Goal: Task Accomplishment & Management: Use online tool/utility

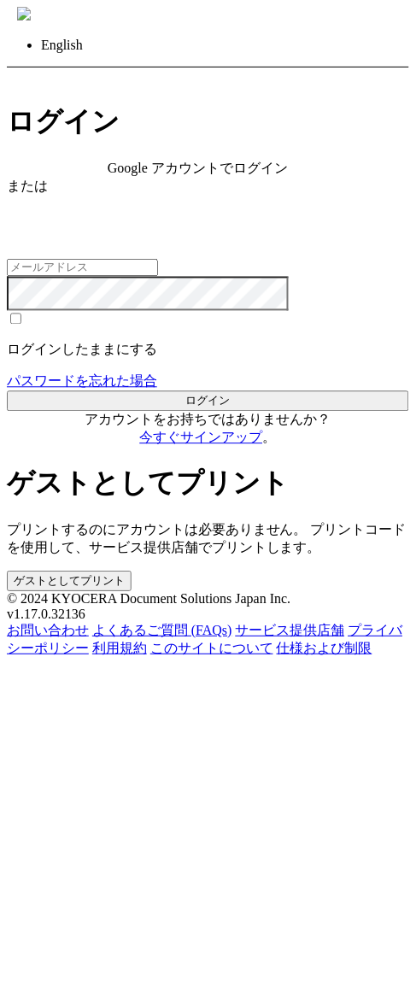
type input "[EMAIL_ADDRESS][DOMAIN_NAME]"
click at [201, 178] on div "Google アカウントでログイン" at bounding box center [208, 169] width 201 height 18
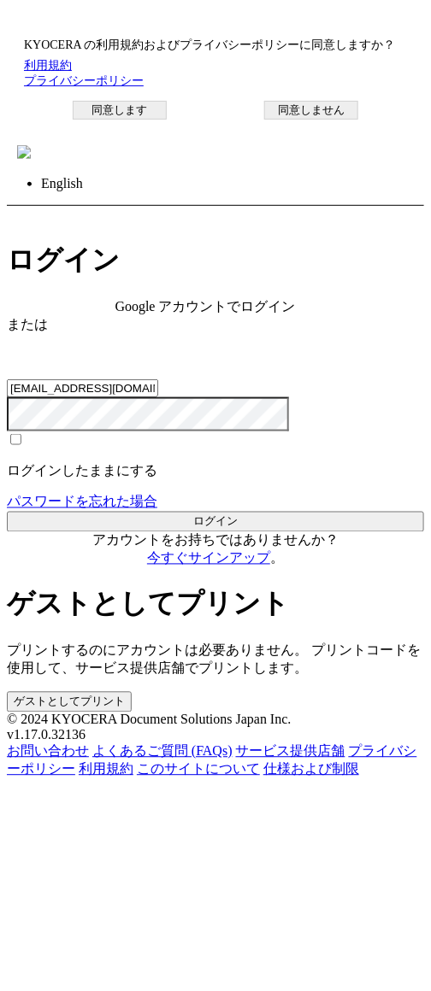
click at [167, 120] on button "同意します" at bounding box center [120, 110] width 94 height 19
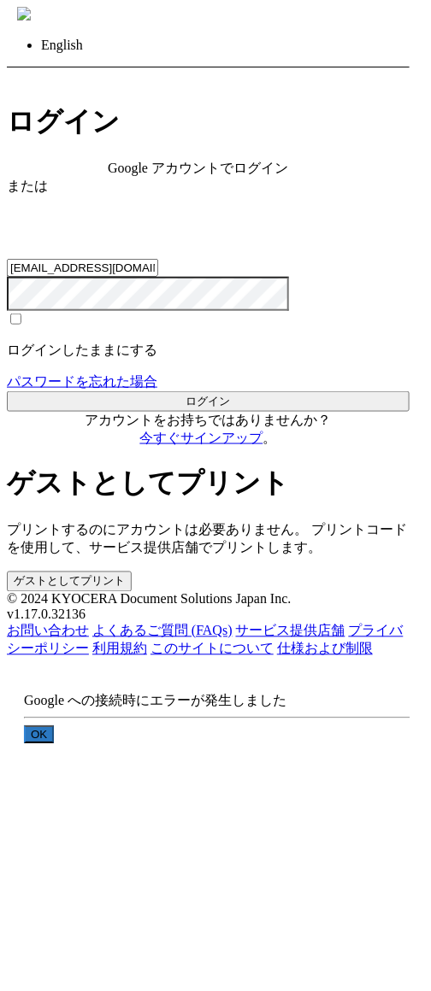
click at [54, 726] on button "OK" at bounding box center [39, 735] width 30 height 18
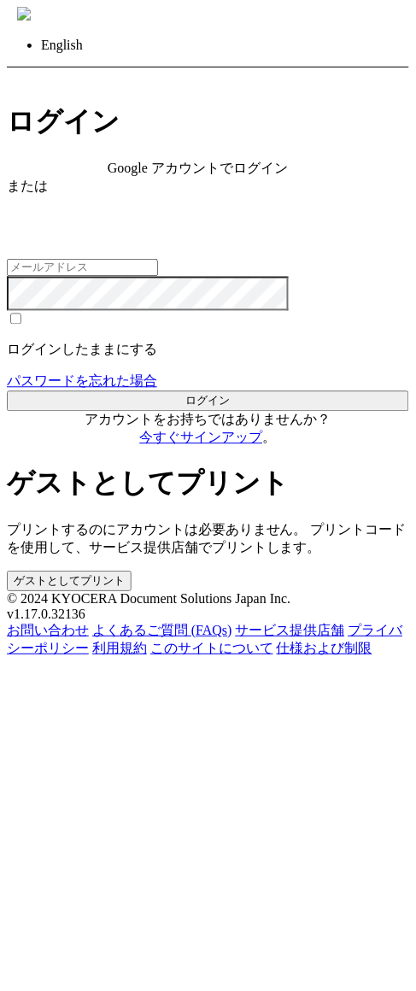
type input "[EMAIL_ADDRESS][DOMAIN_NAME]"
click at [244, 175] on span "Google アカウントでログイン" at bounding box center [198, 168] width 180 height 15
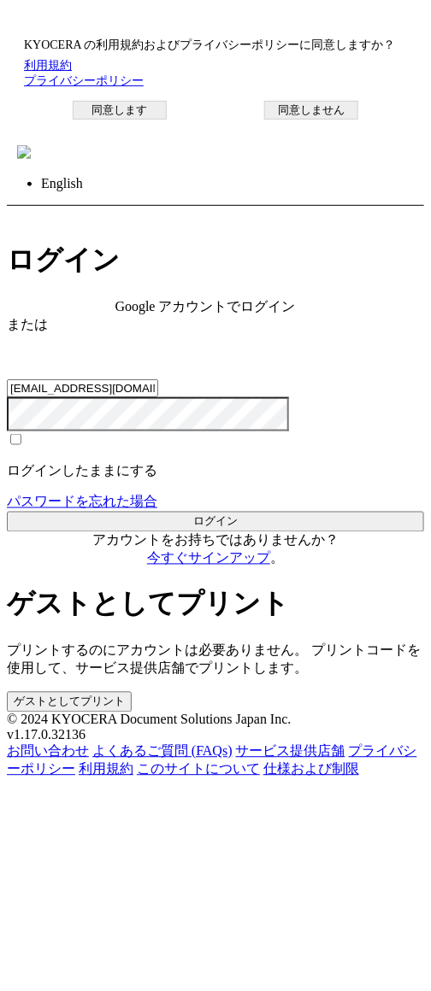
click at [167, 120] on button "同意します" at bounding box center [120, 110] width 94 height 19
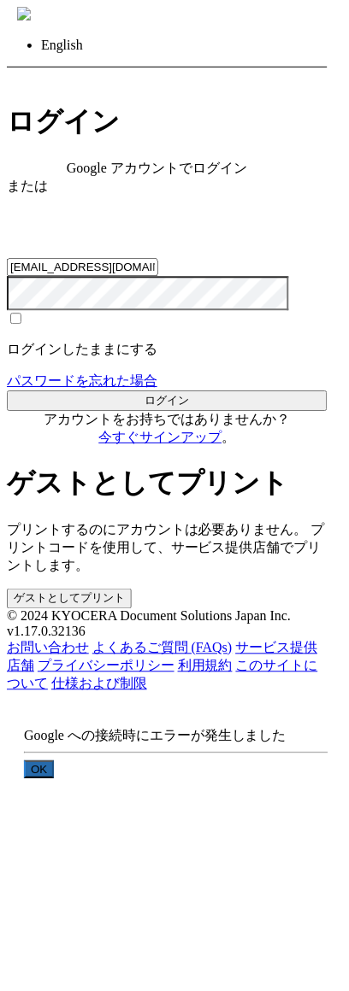
click at [54, 762] on button "OK" at bounding box center [39, 771] width 30 height 18
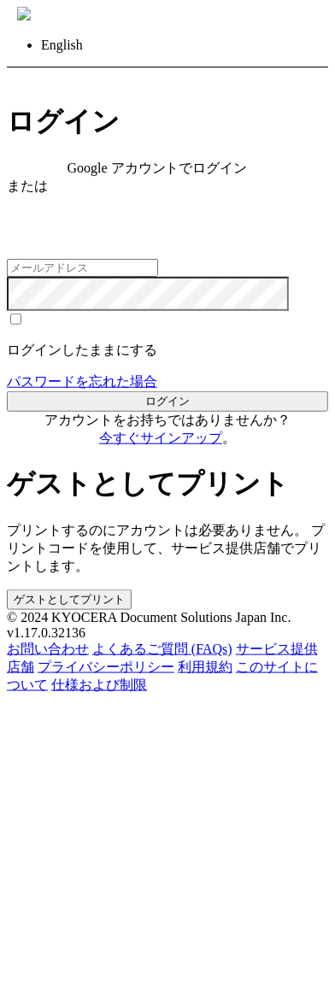
type input "[EMAIL_ADDRESS][DOMAIN_NAME]"
click at [182, 175] on span "Google アカウントでログイン" at bounding box center [158, 168] width 180 height 15
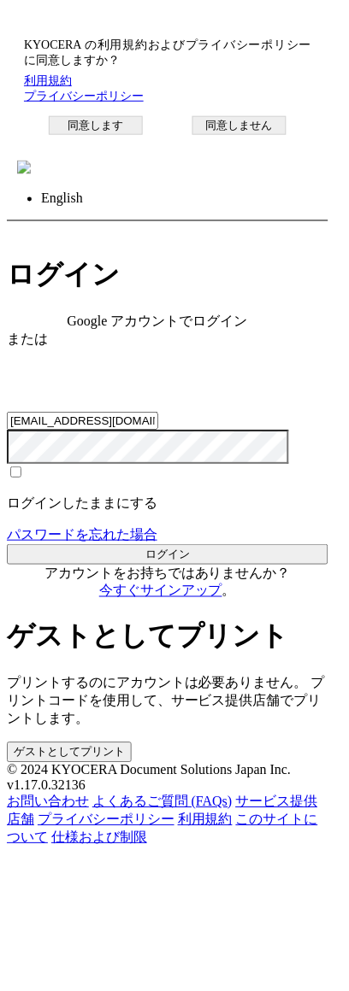
click at [126, 135] on button "同意します" at bounding box center [96, 125] width 94 height 19
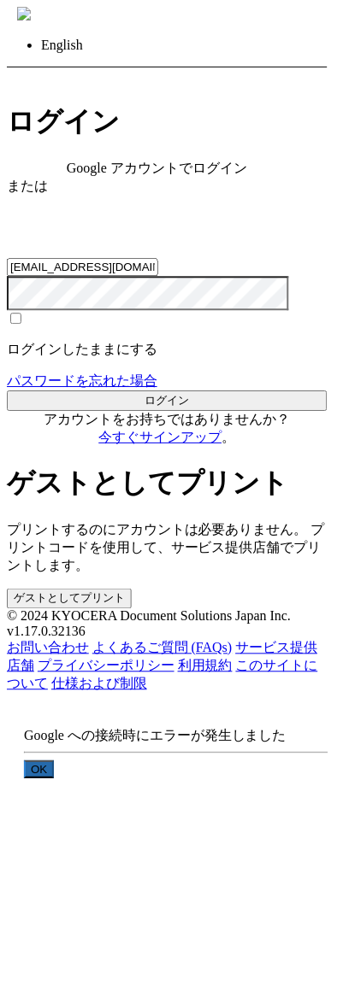
click at [54, 762] on button "OK" at bounding box center [39, 771] width 30 height 18
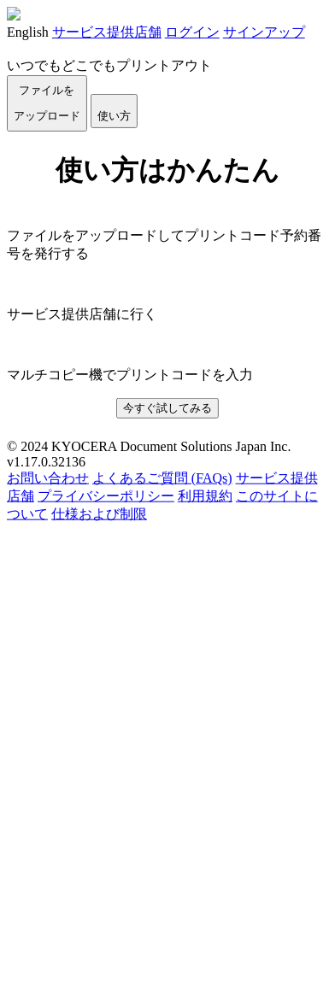
click at [220, 32] on link "ログイン" at bounding box center [192, 32] width 55 height 15
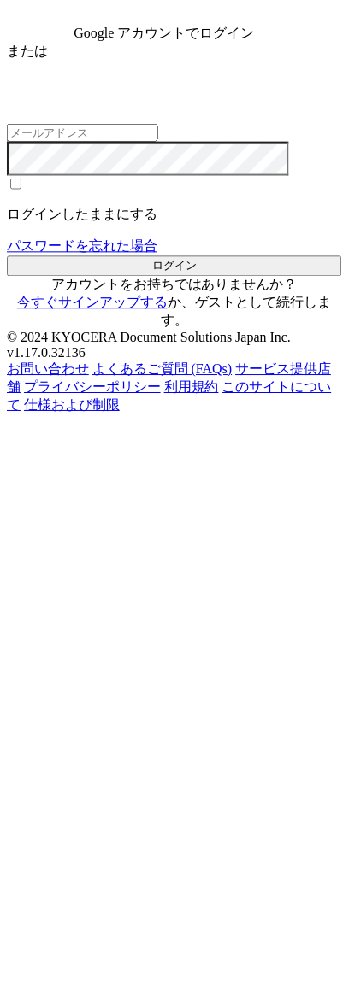
type input "[EMAIL_ADDRESS][DOMAIN_NAME]"
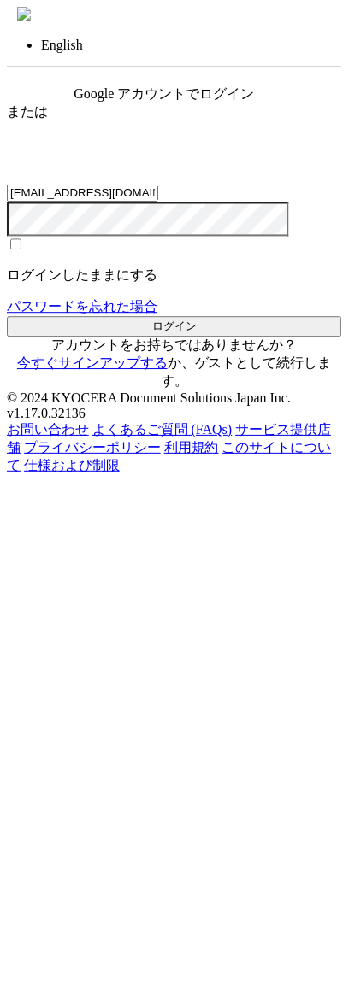
click at [199, 103] on div "Google アカウントでログイン" at bounding box center [174, 94] width 201 height 18
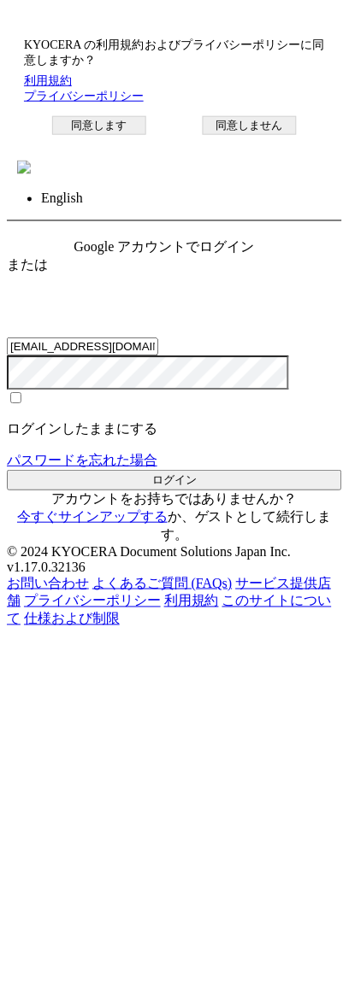
click at [117, 135] on button "同意します" at bounding box center [99, 125] width 94 height 19
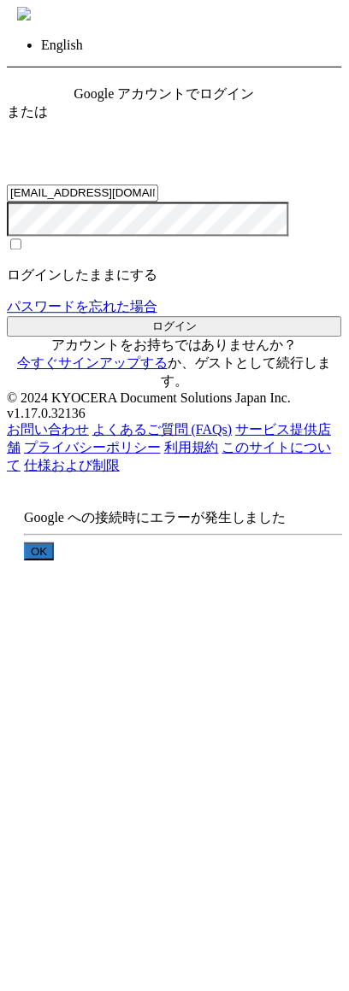
click at [54, 547] on button "OK" at bounding box center [39, 552] width 30 height 18
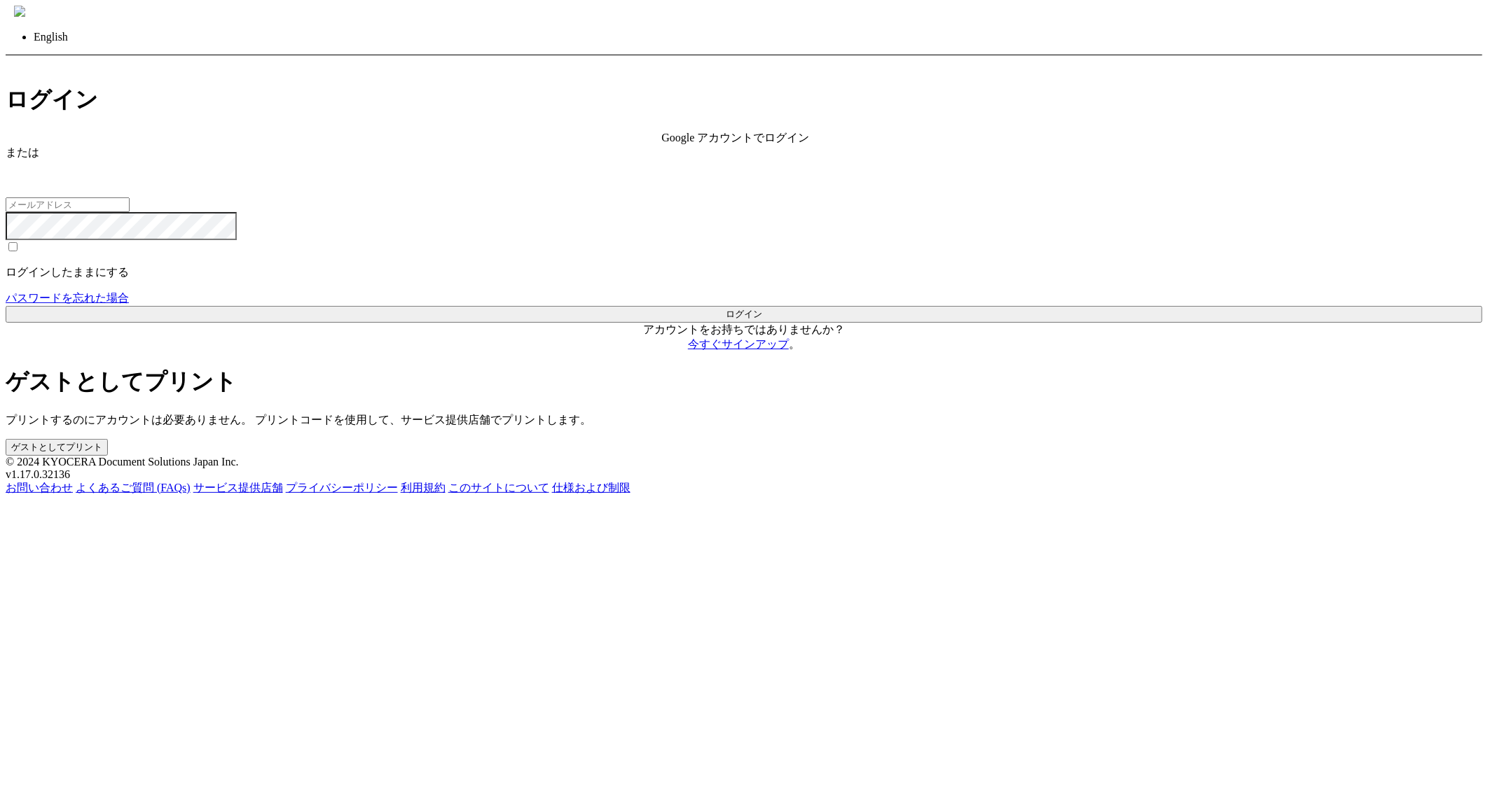
type input "[EMAIL_ADDRESS][DOMAIN_NAME]"
click at [662, 146] on div "Google アカウントでログイン" at bounding box center [744, 138] width 165 height 15
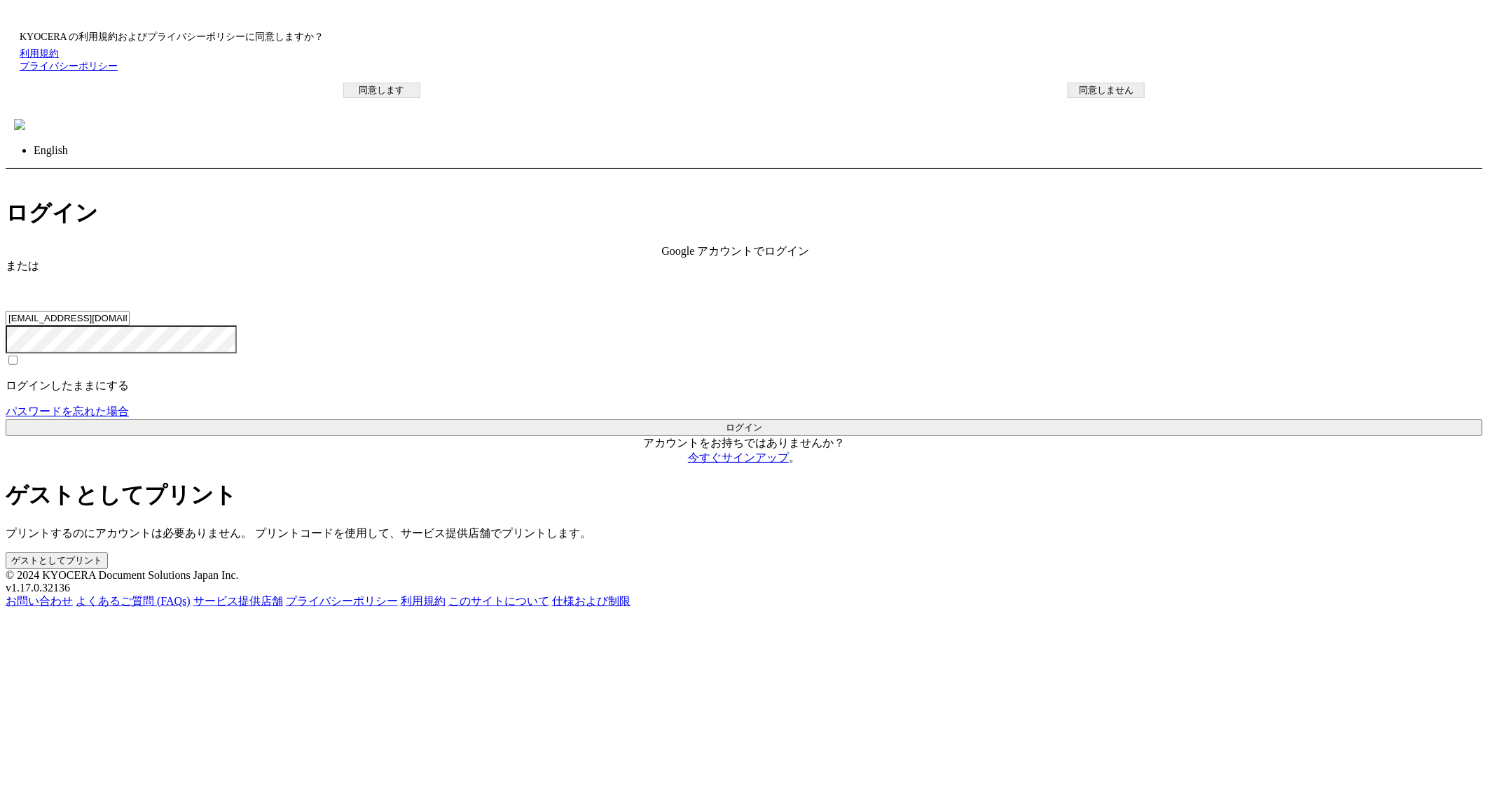
click at [421, 98] on button "同意します" at bounding box center [382, 90] width 77 height 16
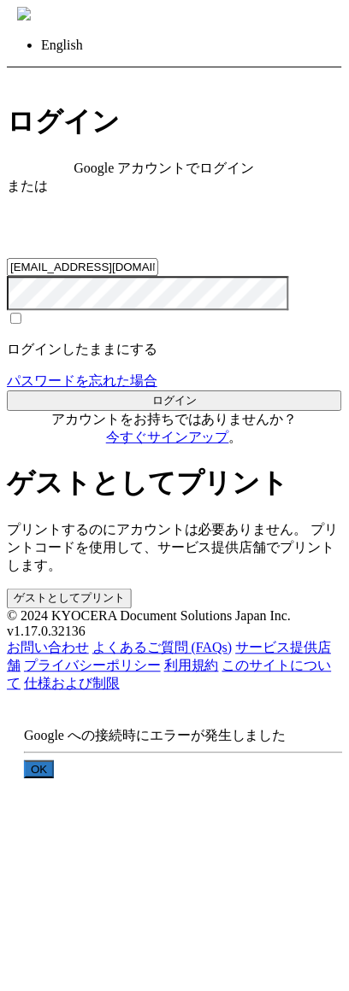
click at [54, 762] on button "OK" at bounding box center [39, 771] width 30 height 18
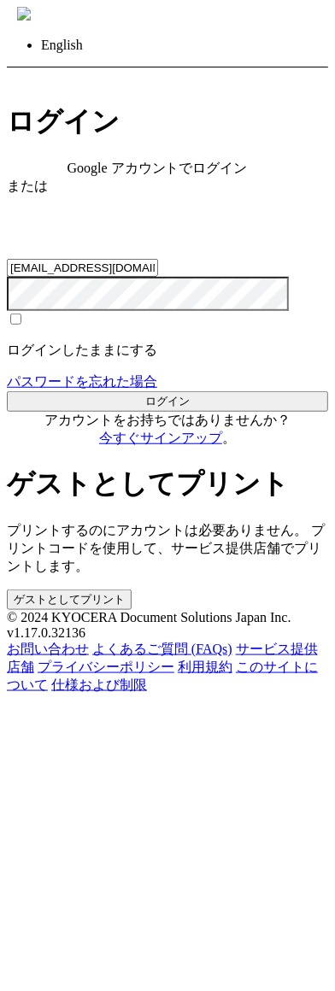
click at [156, 175] on span "Google アカウントでログイン" at bounding box center [158, 168] width 180 height 15
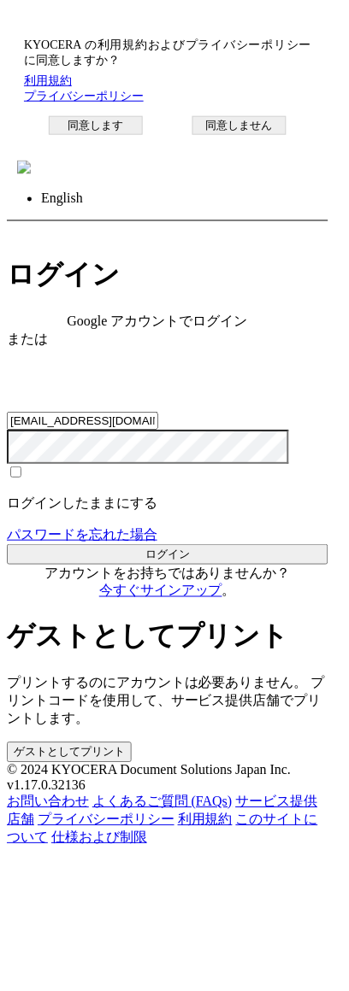
click at [122, 135] on button "同意します" at bounding box center [96, 125] width 94 height 19
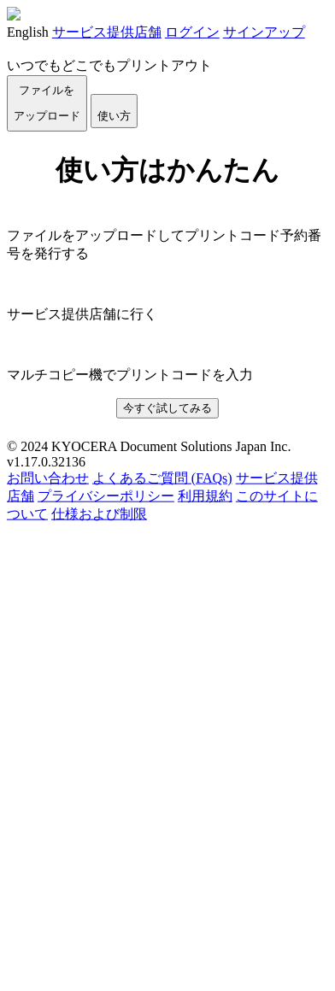
click at [220, 36] on link "ログイン" at bounding box center [192, 32] width 55 height 15
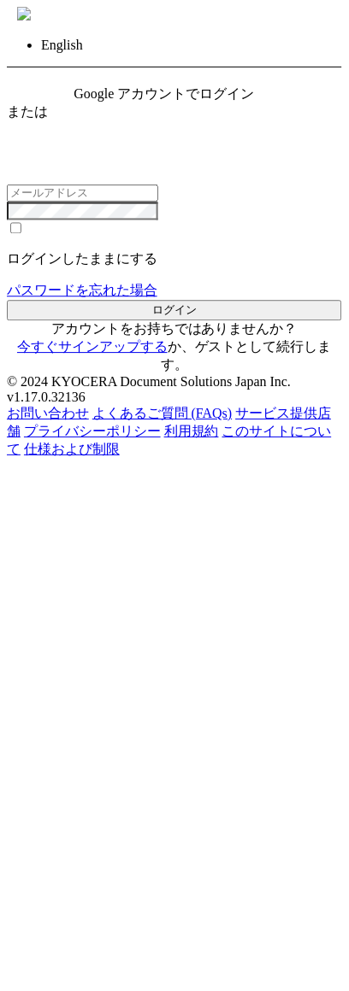
click at [189, 103] on div "Google アカウントでログイン" at bounding box center [174, 94] width 201 height 18
type input "[EMAIL_ADDRESS][DOMAIN_NAME]"
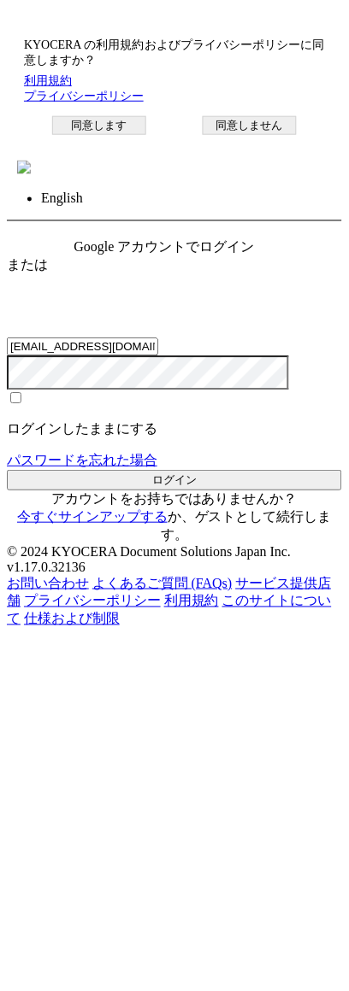
click at [133, 135] on button "同意します" at bounding box center [99, 125] width 94 height 19
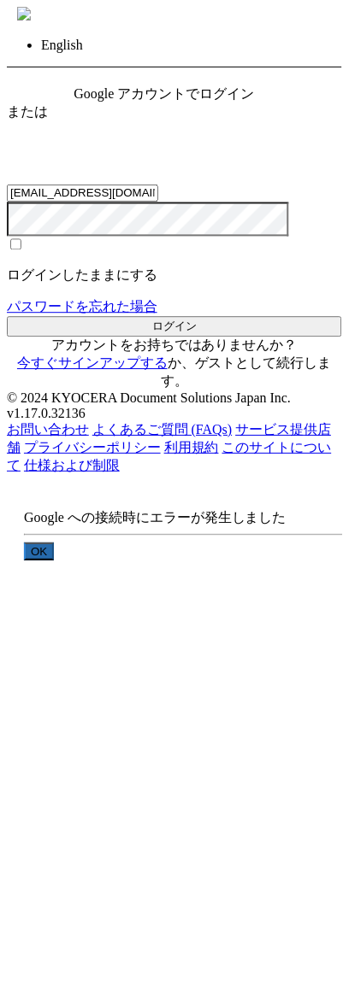
click at [54, 543] on button "OK" at bounding box center [39, 552] width 30 height 18
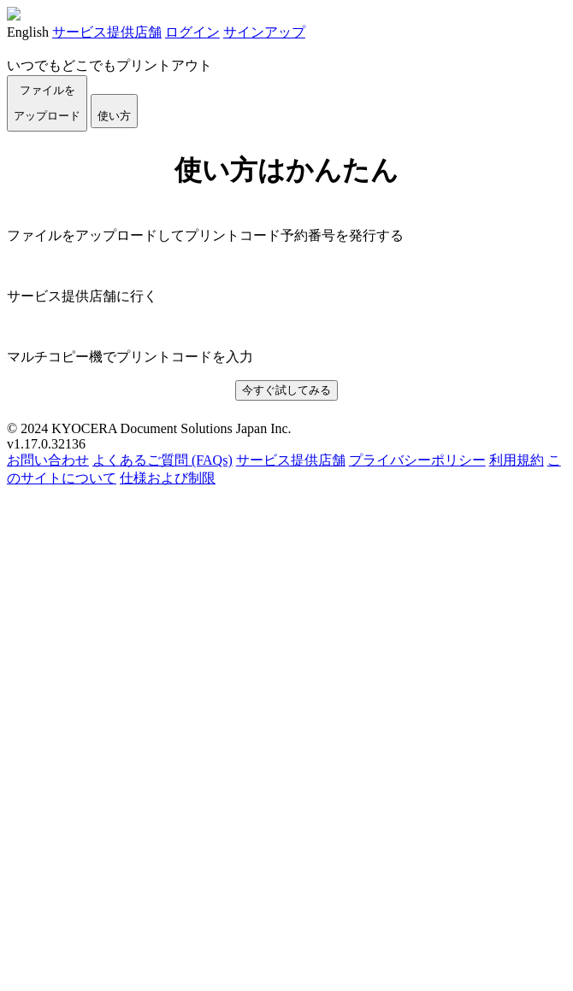
click at [220, 38] on link "ログイン" at bounding box center [192, 32] width 55 height 15
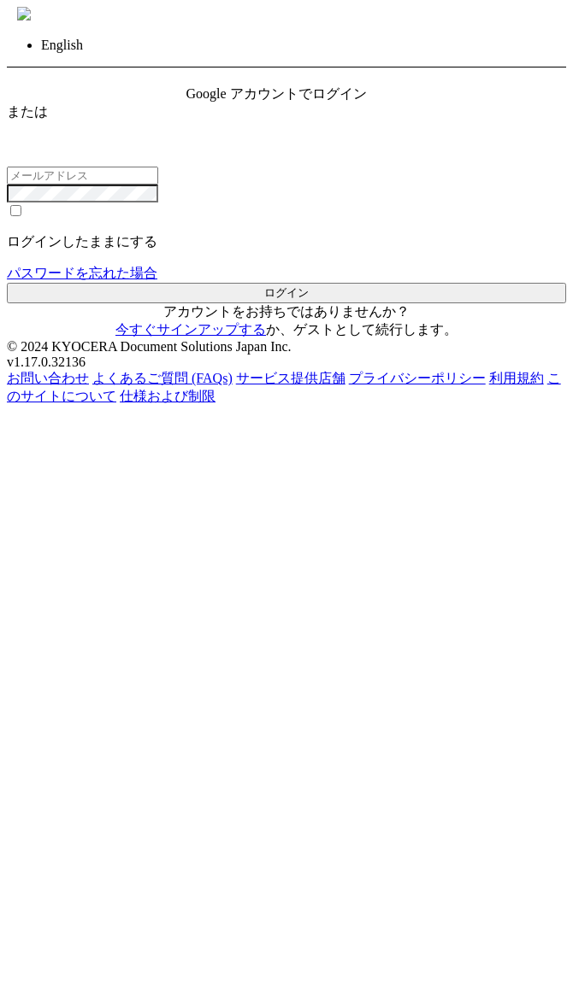
type input "jp-atp-admin@dj.kyocera.com"
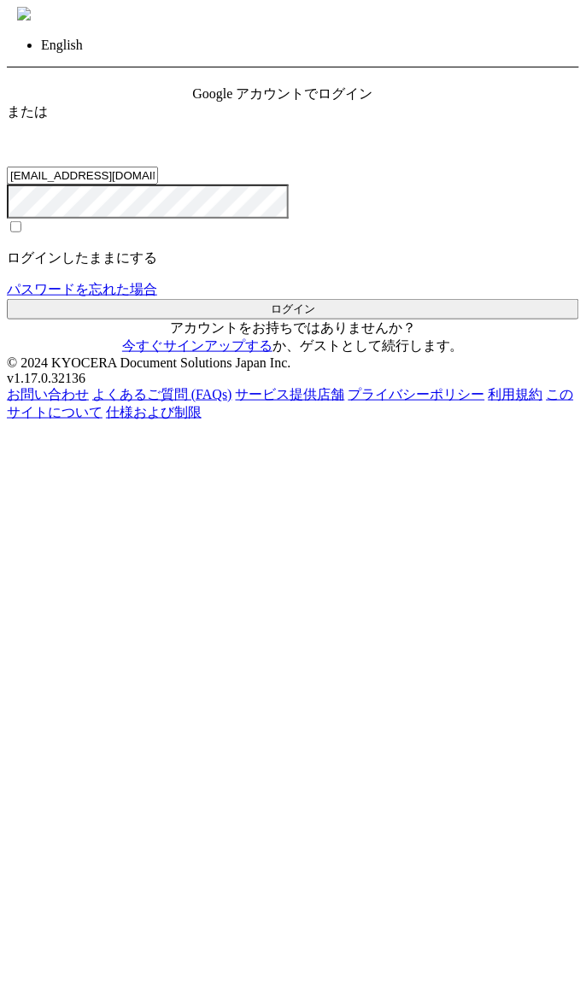
click at [321, 103] on div "Google アカウントでログイン" at bounding box center [293, 94] width 201 height 18
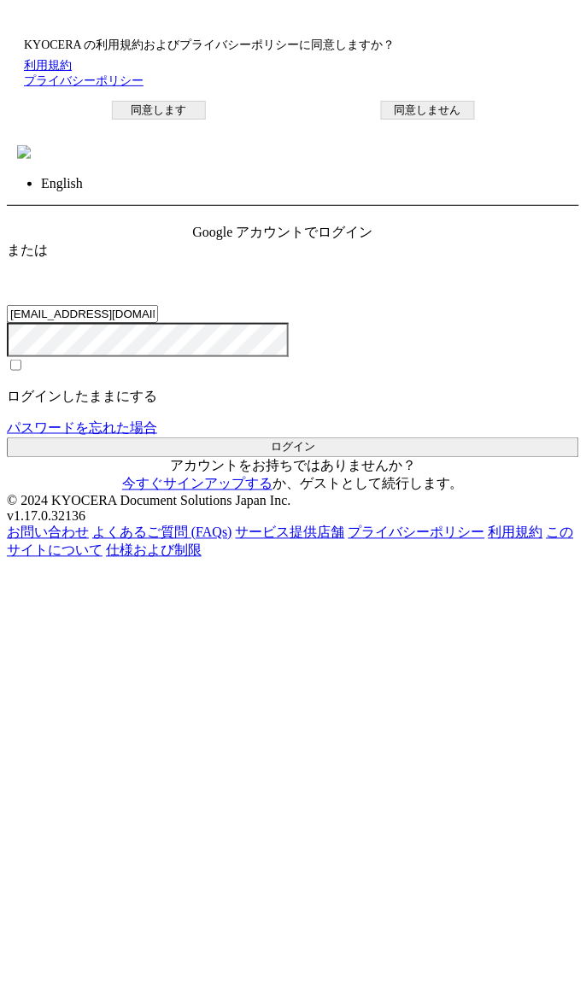
click at [206, 120] on button "同意します" at bounding box center [159, 110] width 94 height 19
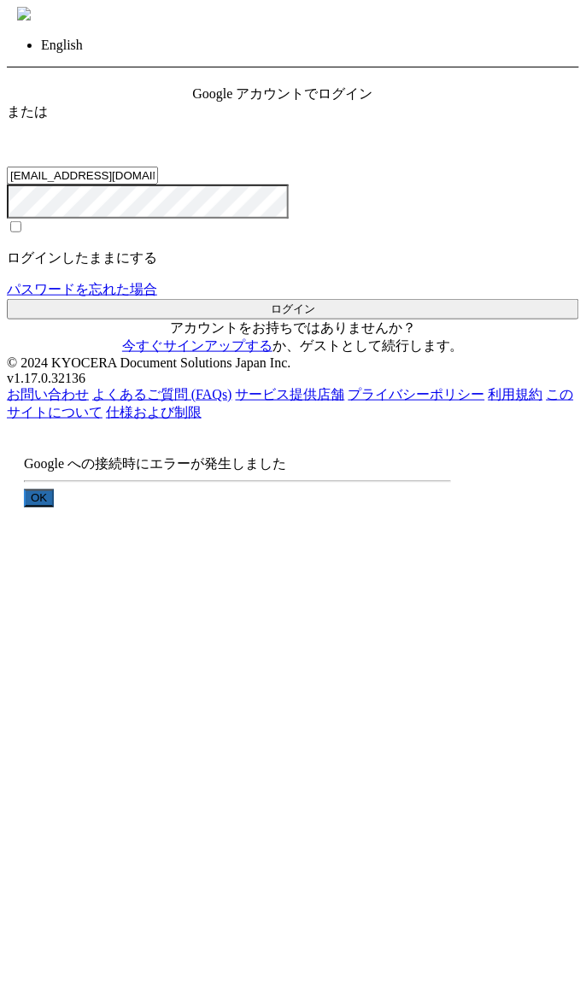
click at [54, 508] on button "OK" at bounding box center [39, 499] width 30 height 18
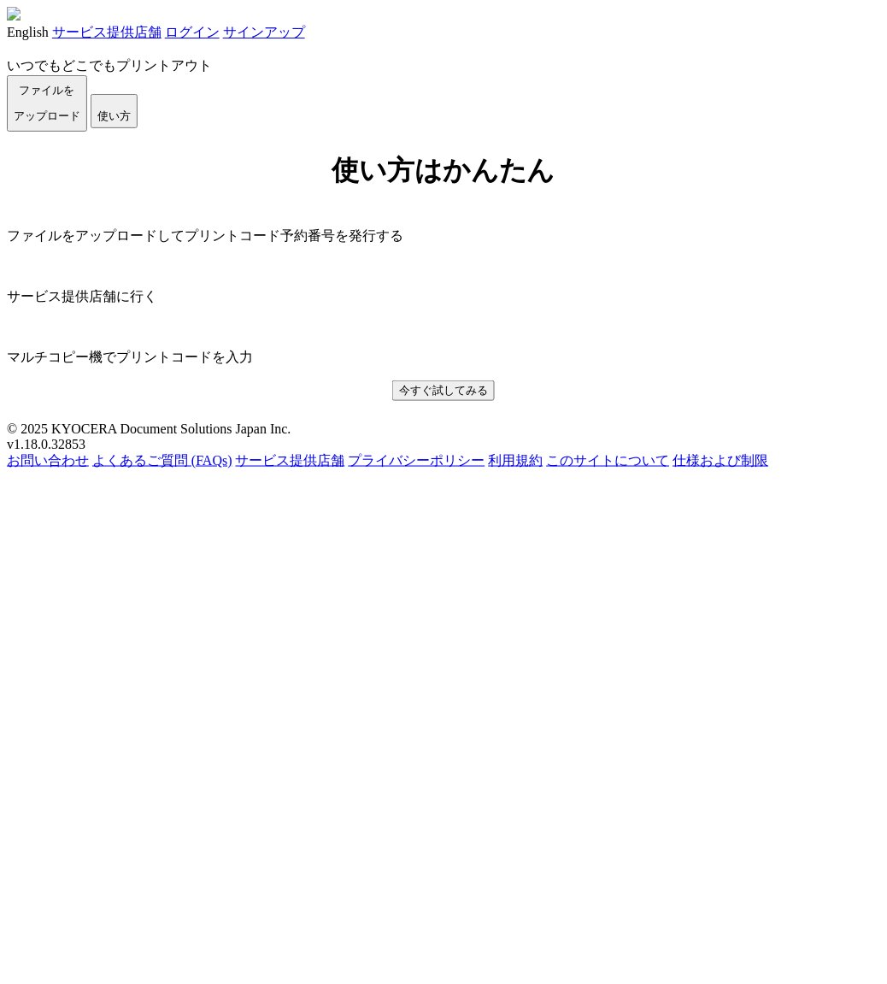
drag, startPoint x: 714, startPoint y: 104, endPoint x: 715, endPoint y: 89, distance: 15.5
click at [714, 104] on div "いつでもどこでもプリントアウト ファイルを ​​アップロード 使い方" at bounding box center [443, 87] width 873 height 90
click at [220, 32] on link "ログイン" at bounding box center [192, 32] width 55 height 15
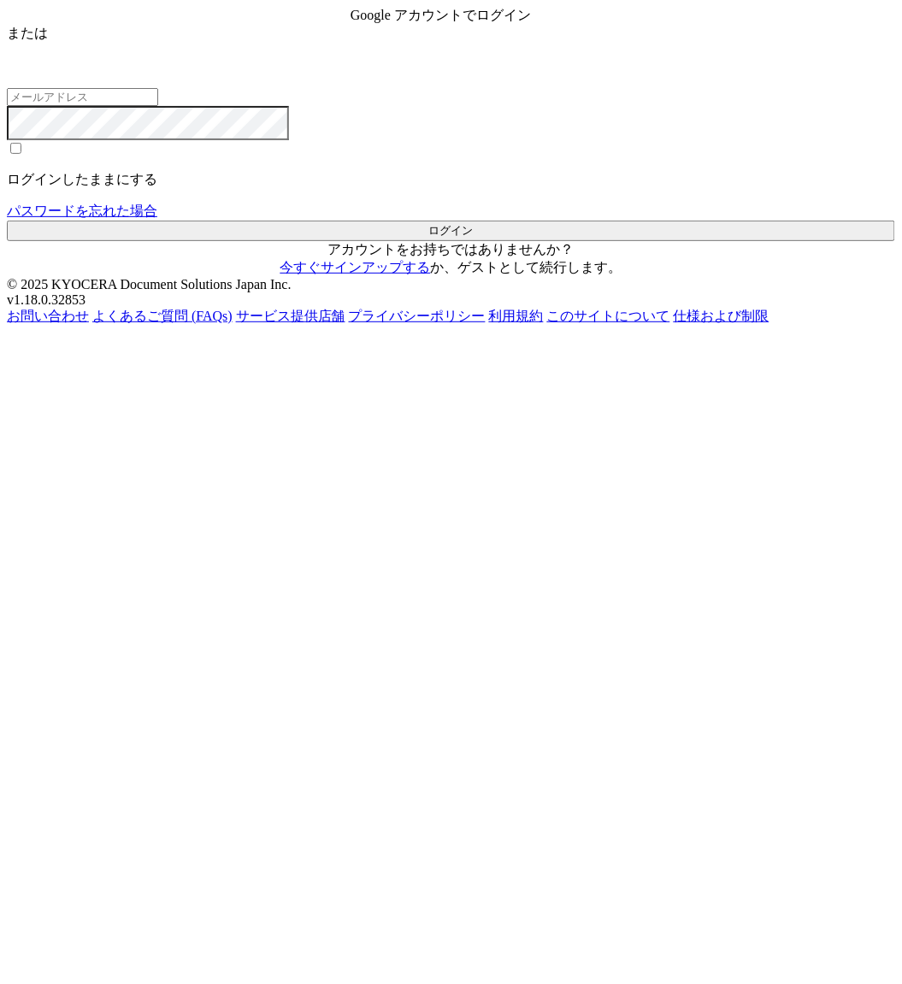
type input "[EMAIL_ADDRESS][DOMAIN_NAME]"
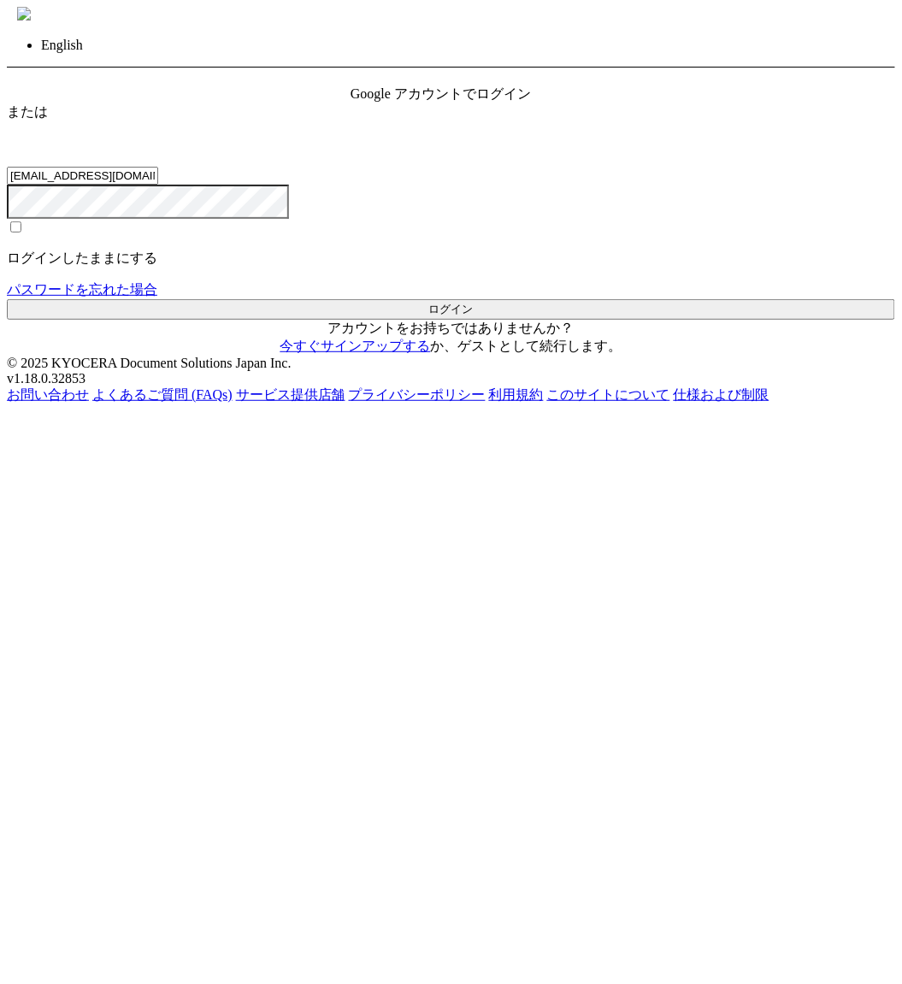
click at [506, 103] on div "Google アカウントでログイン" at bounding box center [450, 94] width 201 height 18
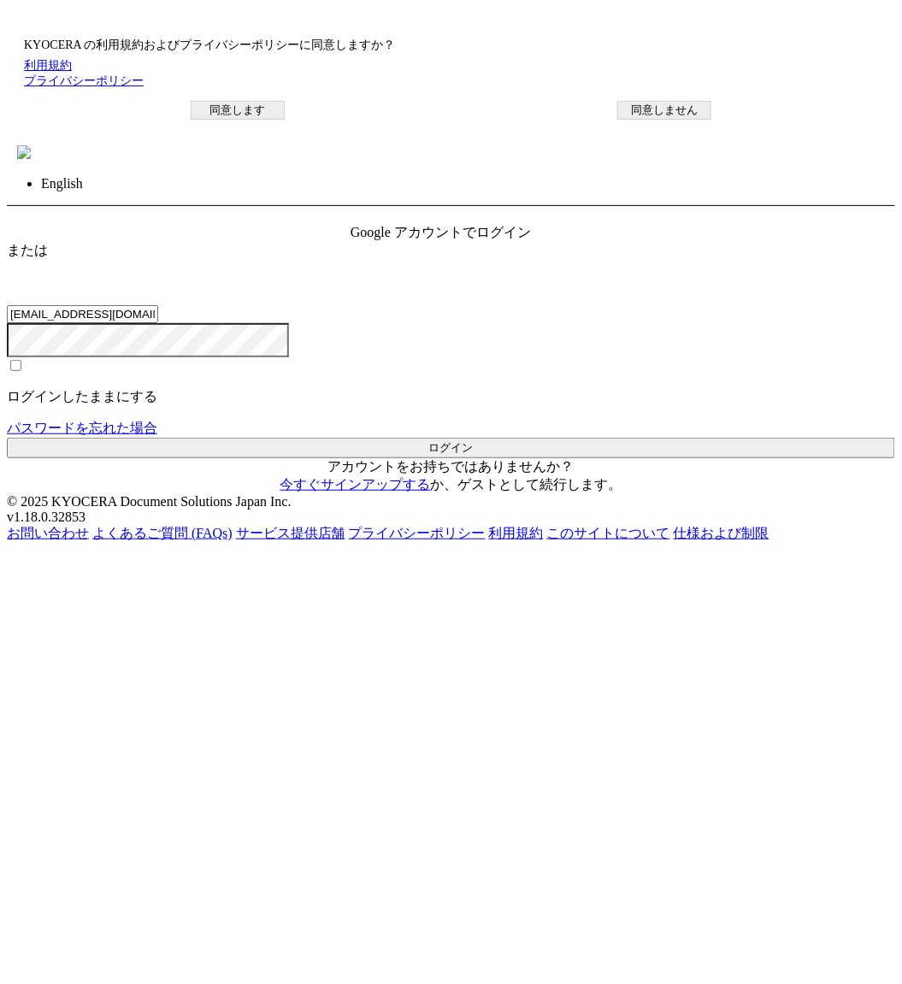
click at [285, 120] on button "同意します" at bounding box center [238, 110] width 94 height 19
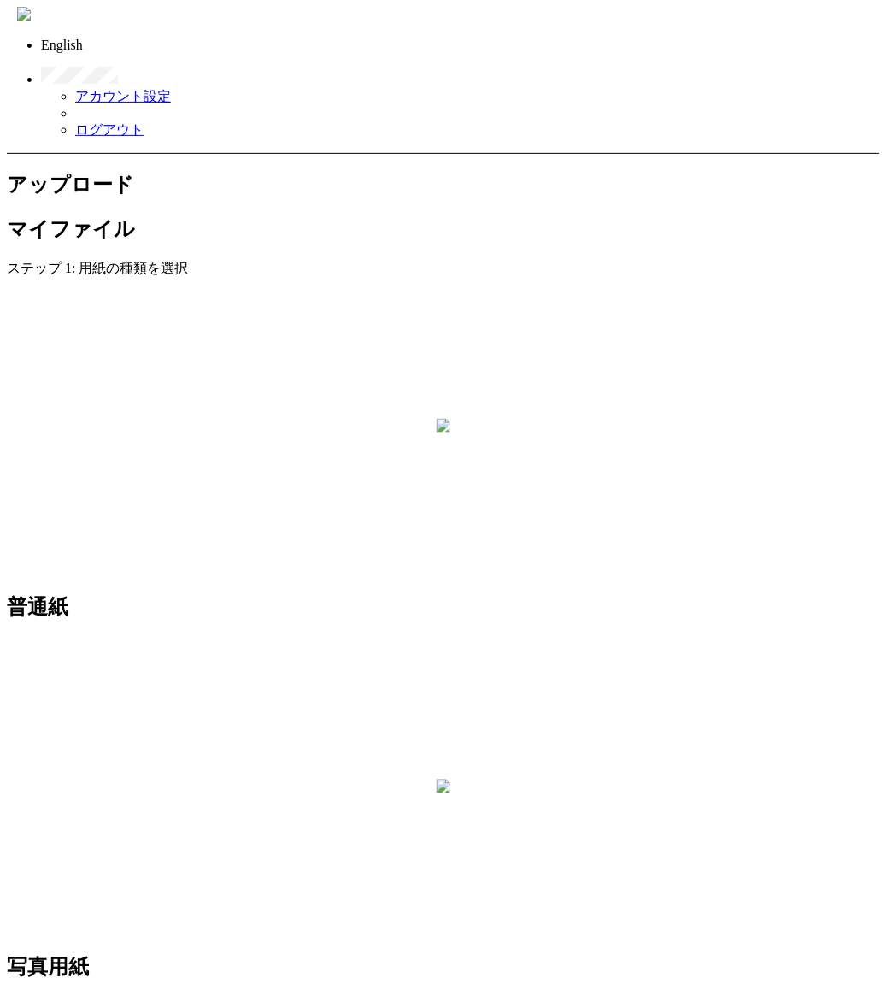
click at [144, 122] on link "ログアウト" at bounding box center [109, 129] width 68 height 15
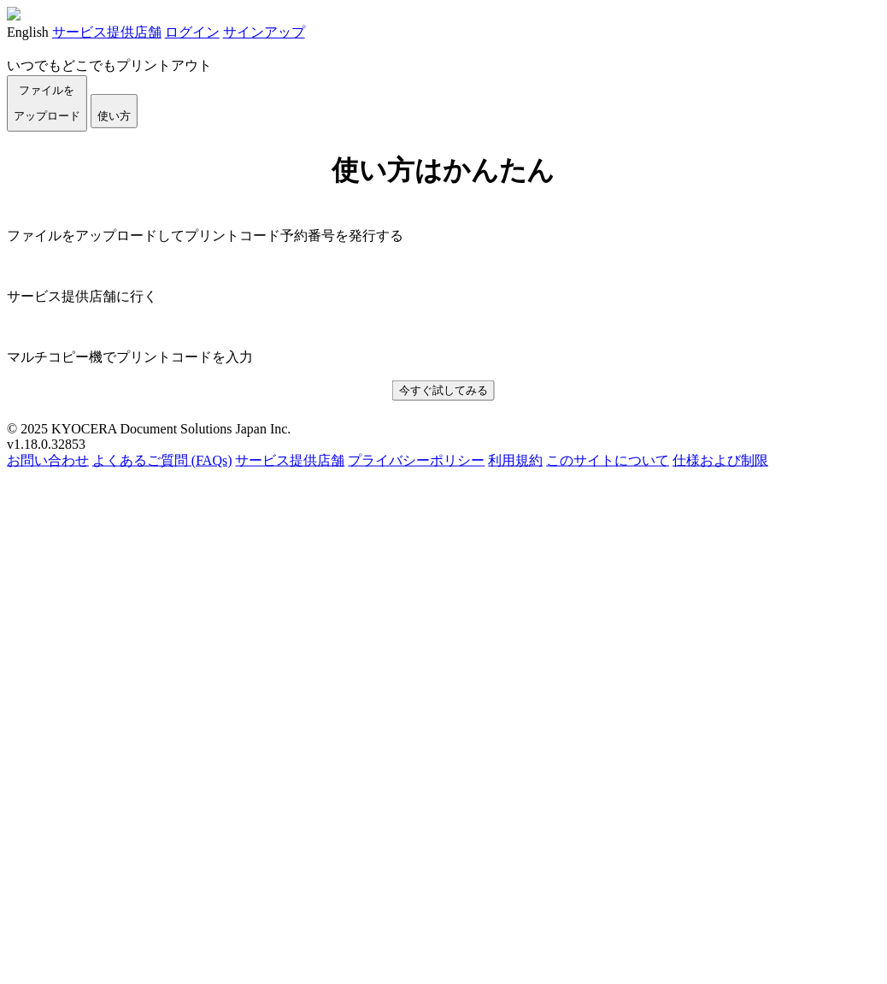
click at [220, 31] on link "ログイン" at bounding box center [192, 32] width 55 height 15
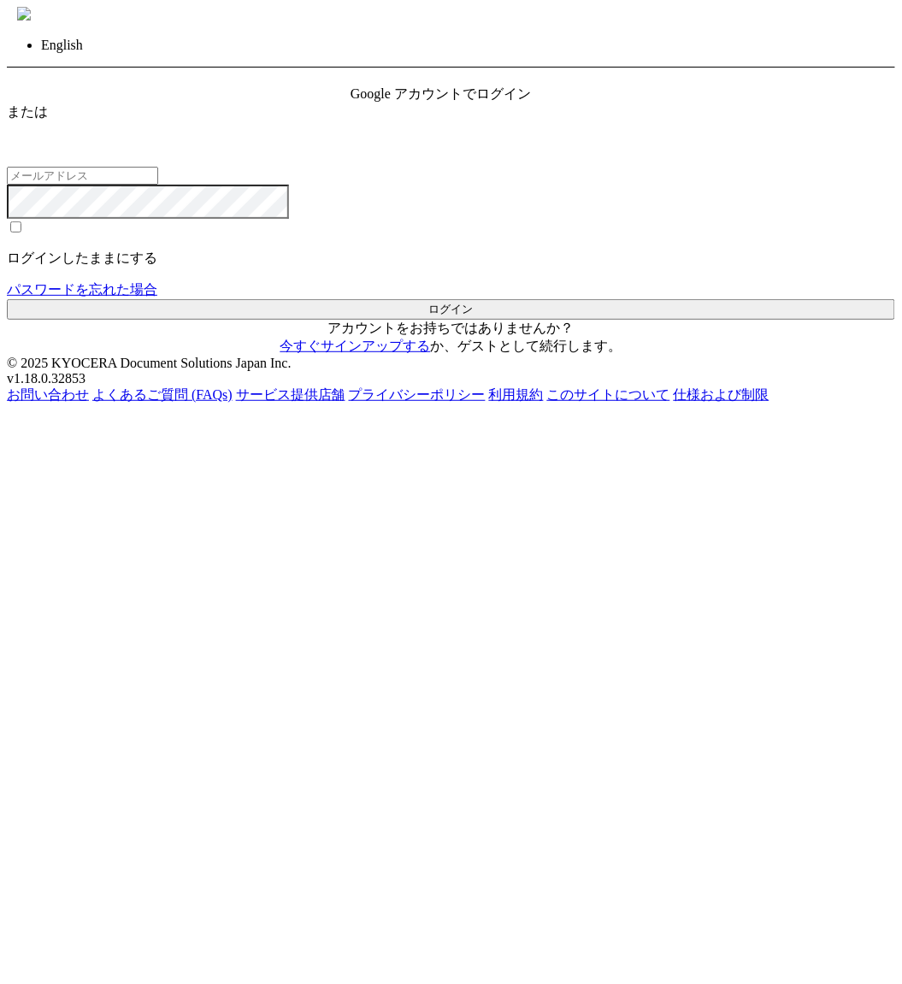
type input "[EMAIL_ADDRESS][DOMAIN_NAME]"
click at [485, 101] on span "Google アカウントでログイン" at bounding box center [440, 93] width 180 height 15
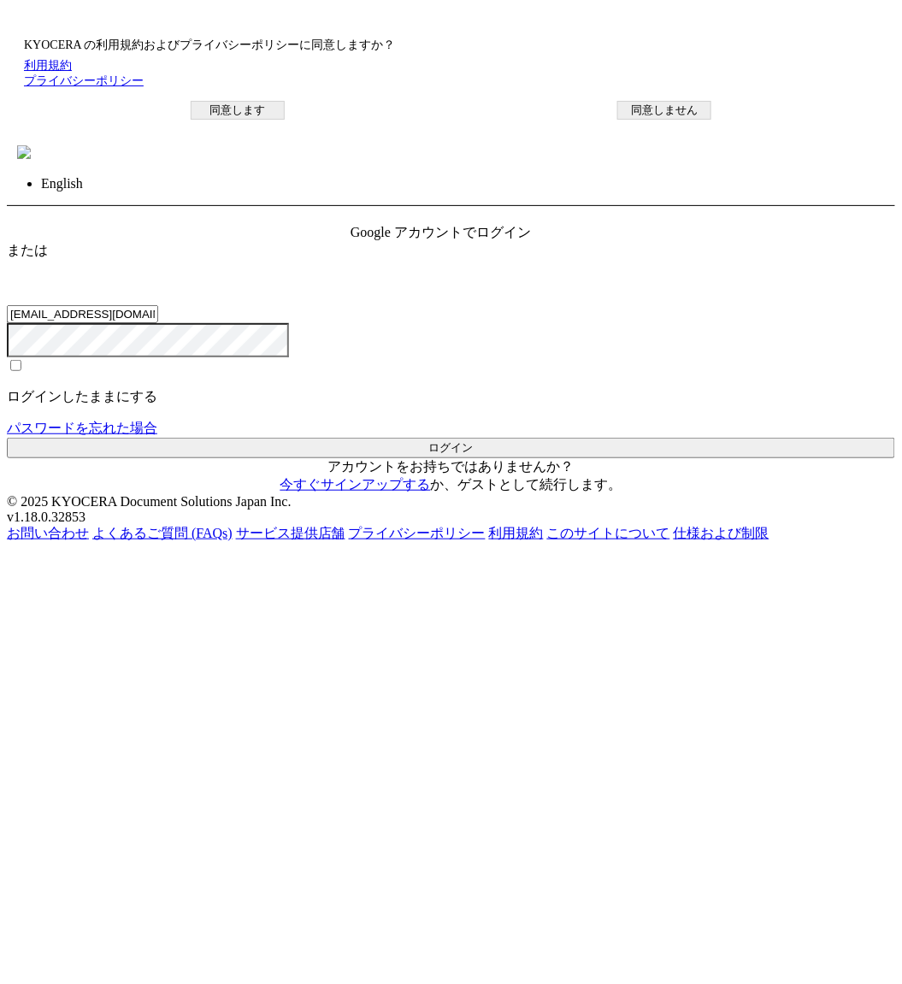
click at [285, 120] on button "同意します" at bounding box center [238, 110] width 94 height 19
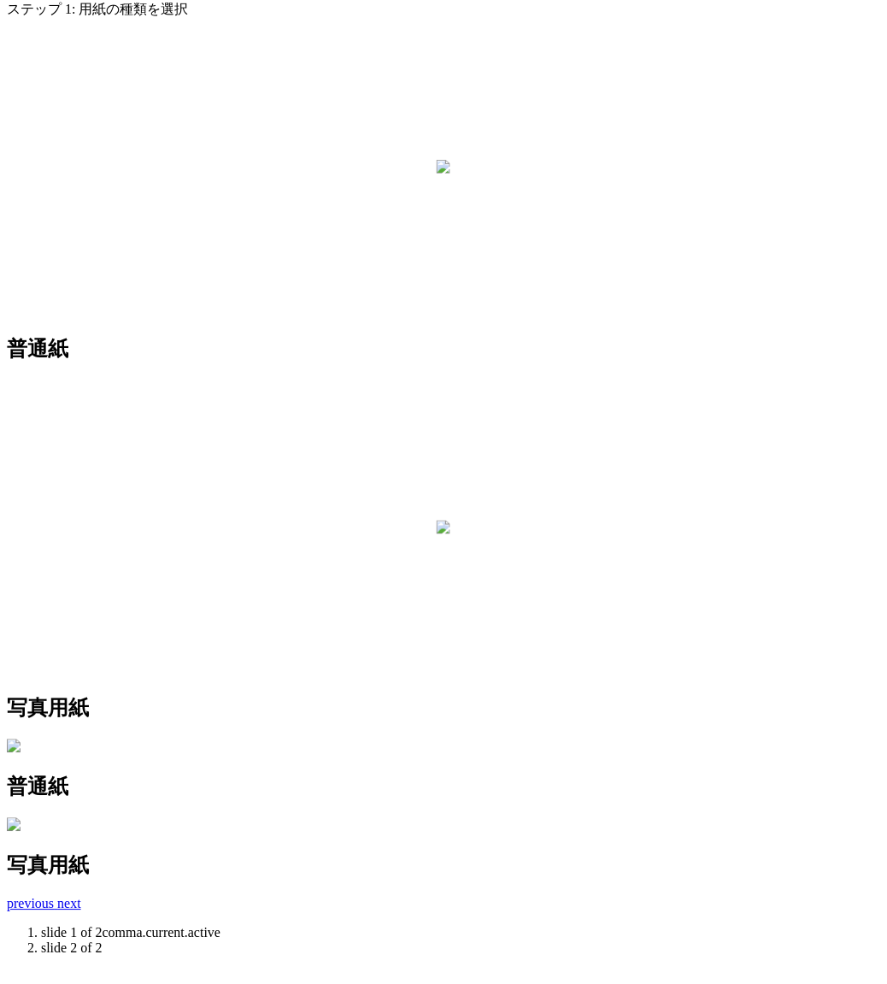
scroll to position [316, 0]
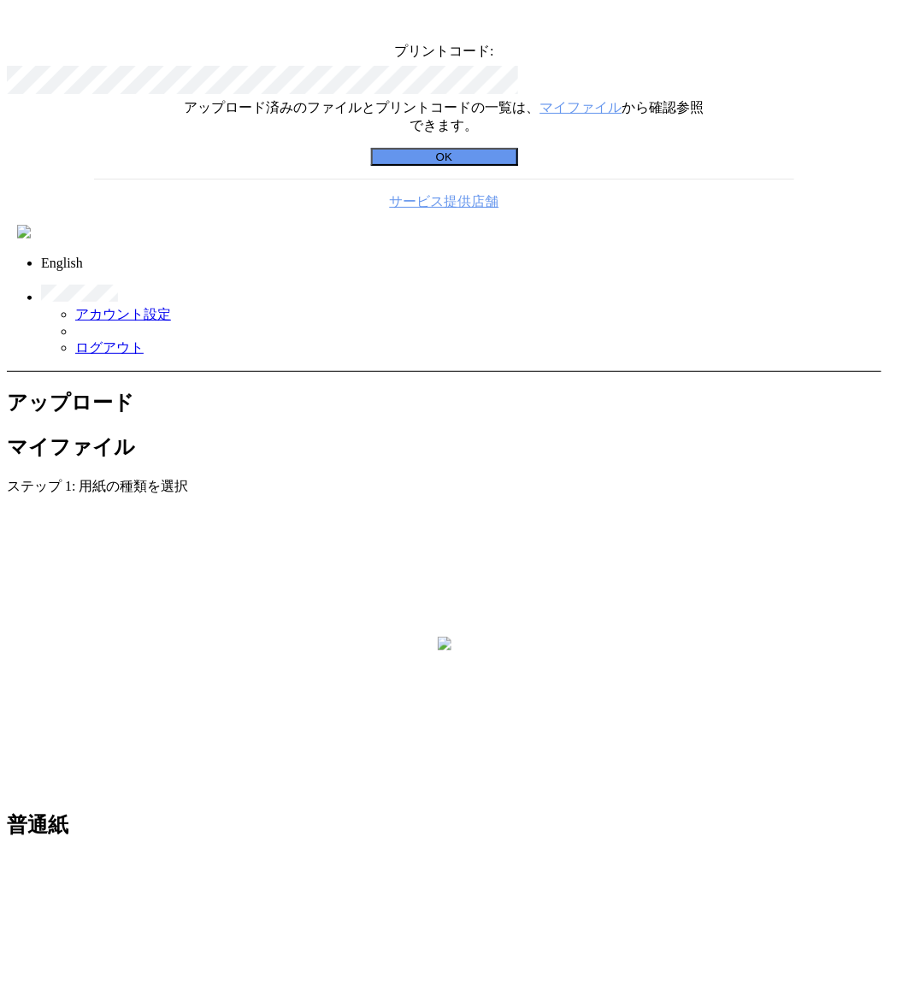
click at [447, 166] on button "OK" at bounding box center [444, 157] width 147 height 18
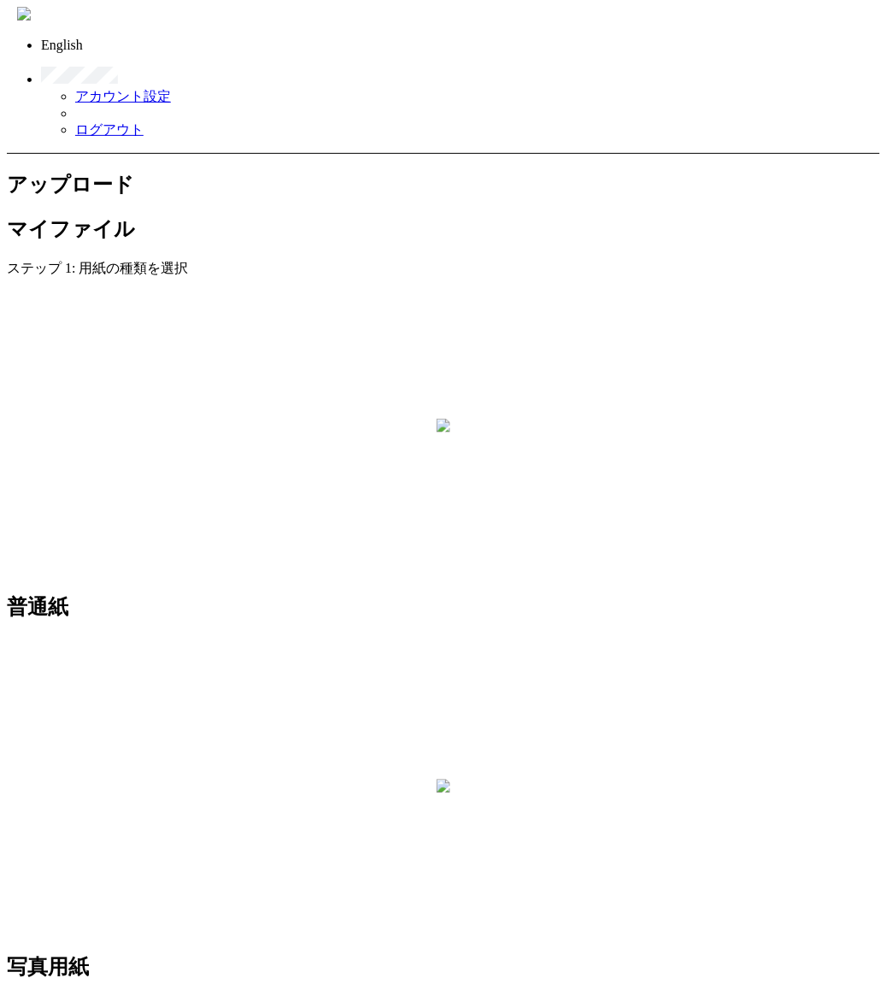
click at [268, 215] on h2 "マイファイル" at bounding box center [443, 228] width 873 height 27
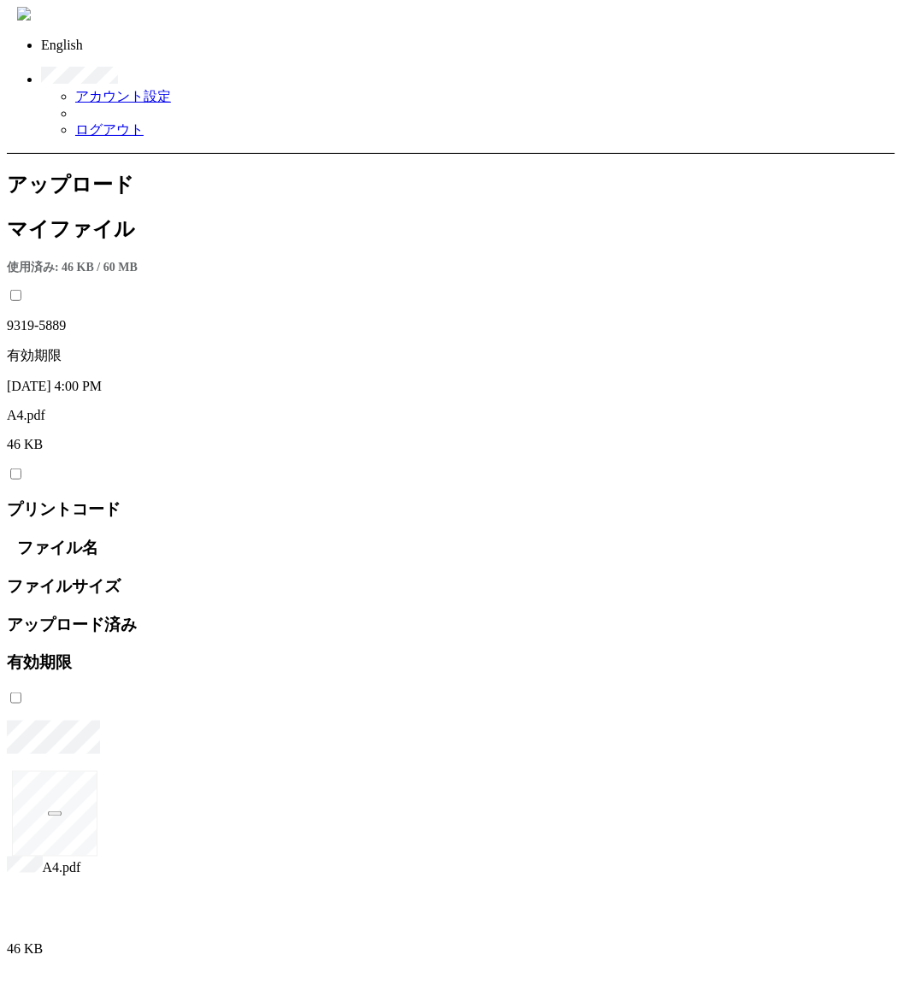
click at [122, 171] on h2 "アップロード" at bounding box center [451, 184] width 888 height 27
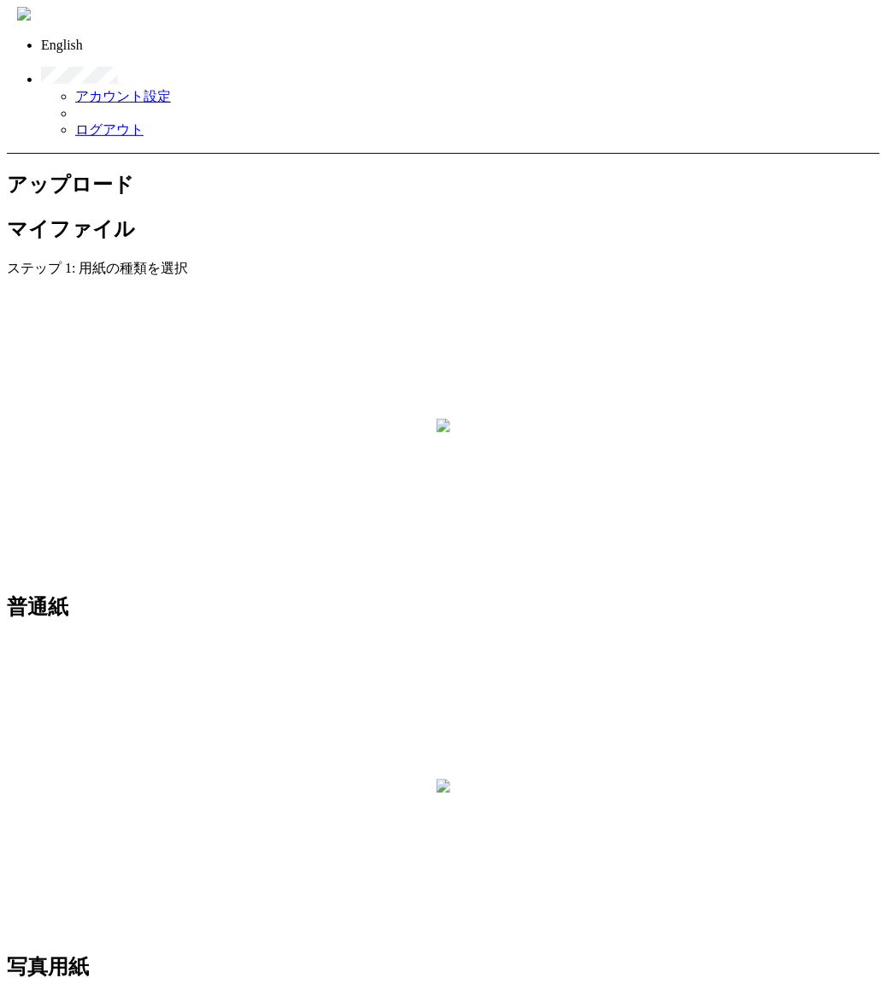
click at [853, 53] on link at bounding box center [455, 68] width 829 height 31
click at [144, 122] on link "ログアウト" at bounding box center [109, 129] width 68 height 15
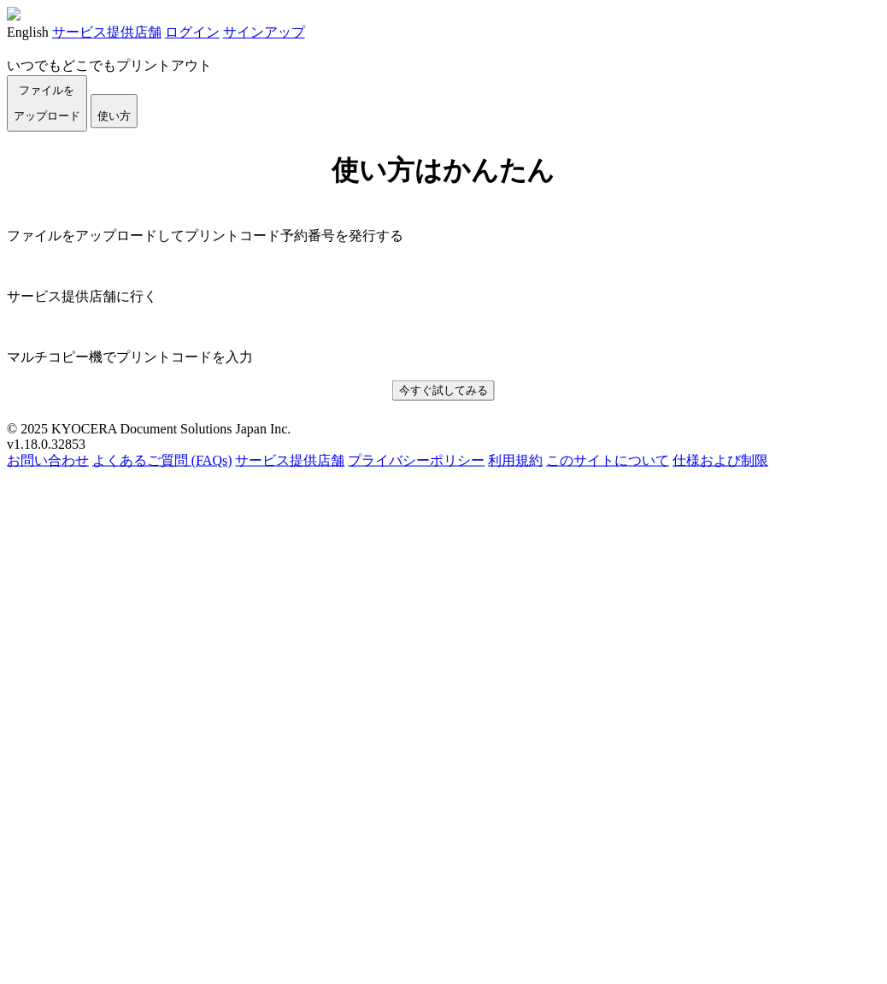
click at [220, 32] on link "ログイン" at bounding box center [192, 32] width 55 height 15
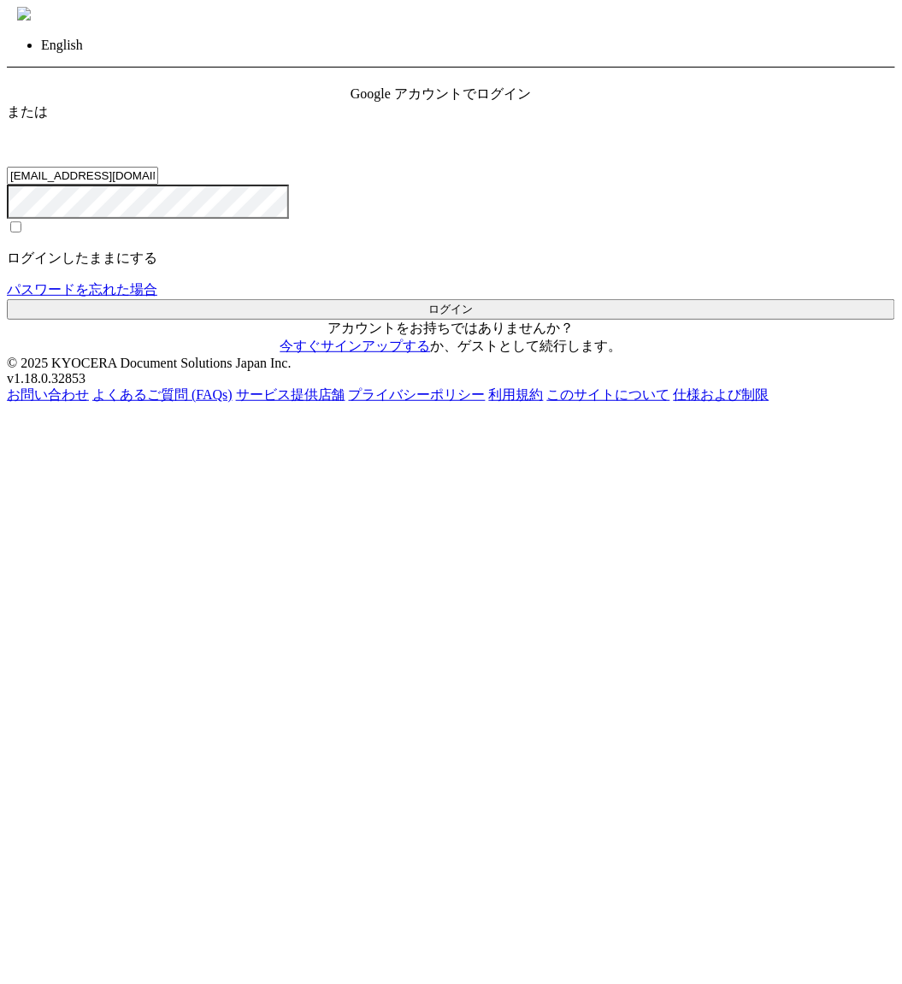
click at [443, 320] on button "ログイン" at bounding box center [451, 309] width 888 height 21
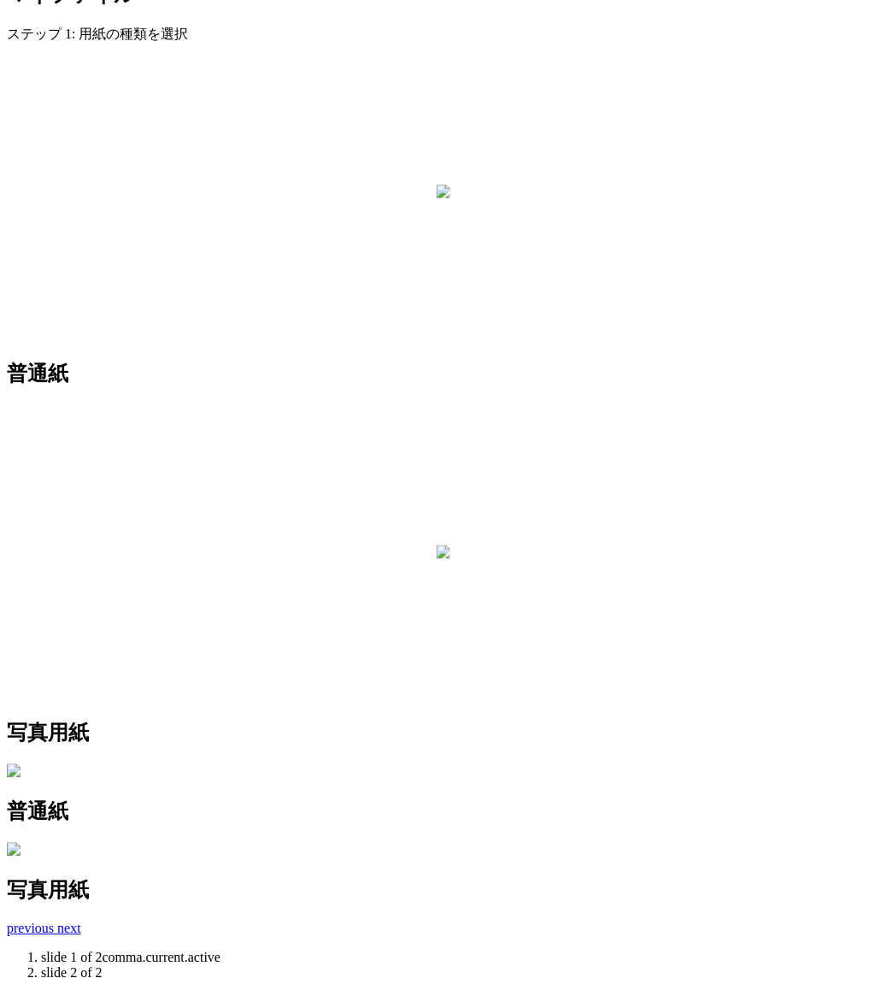
scroll to position [250, 0]
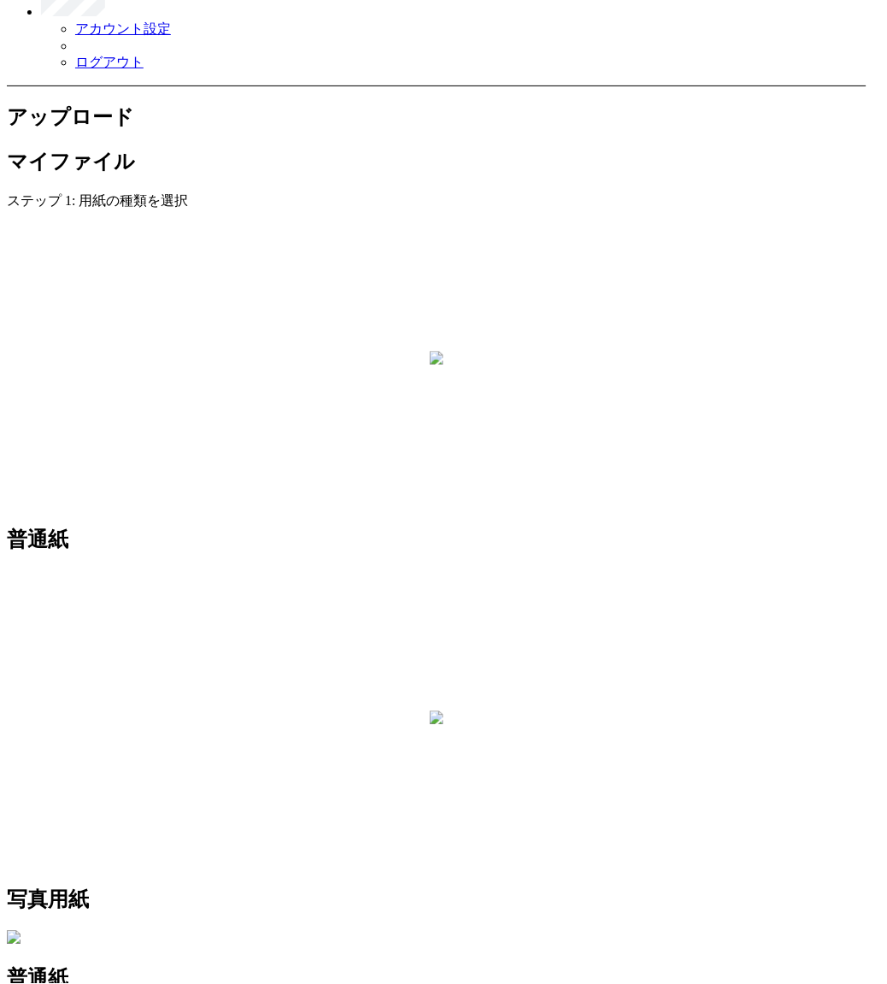
scroll to position [0, 0]
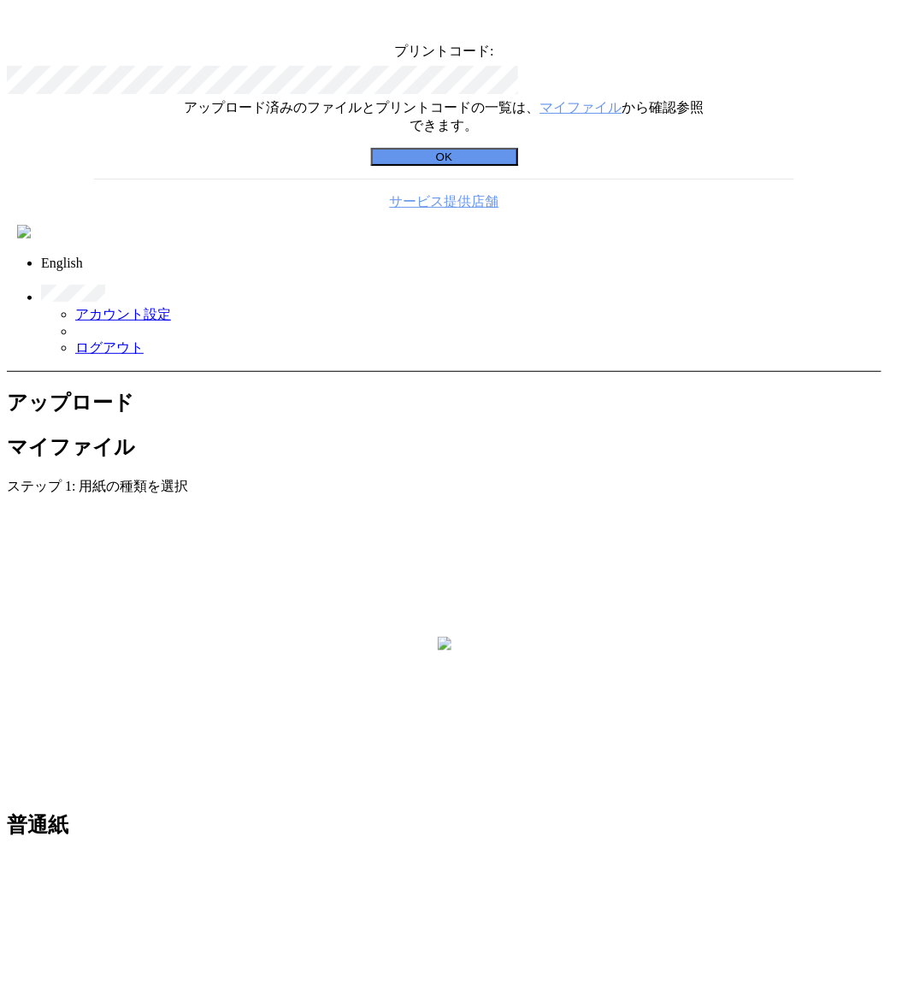
click at [475, 166] on button "OK" at bounding box center [444, 157] width 147 height 18
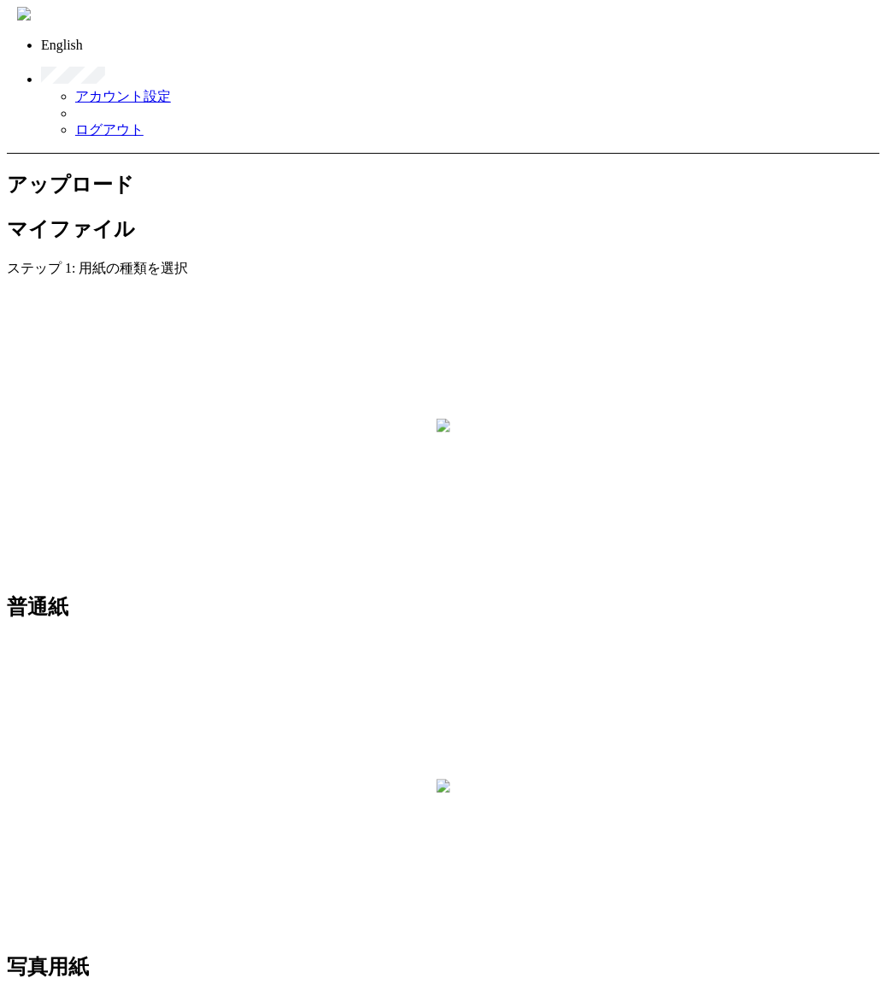
click at [292, 215] on h2 "マイファイル" at bounding box center [443, 228] width 873 height 27
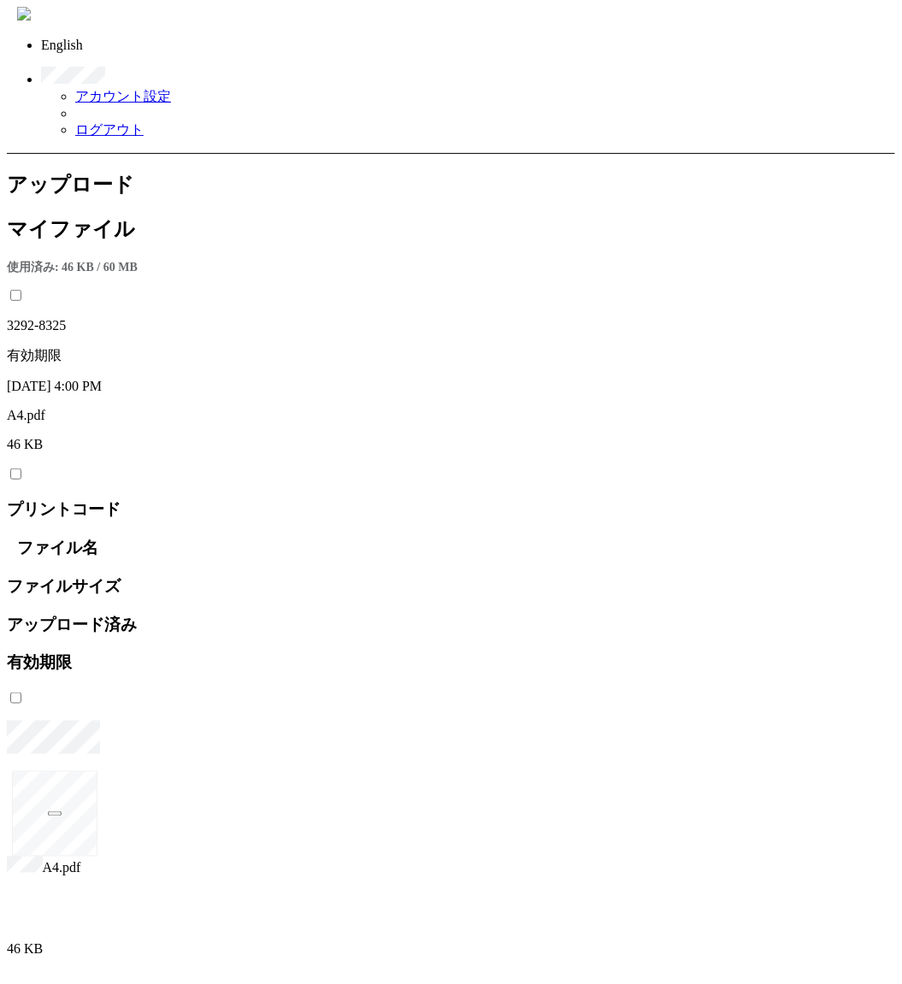
click at [144, 122] on link "ログアウト" at bounding box center [109, 129] width 68 height 15
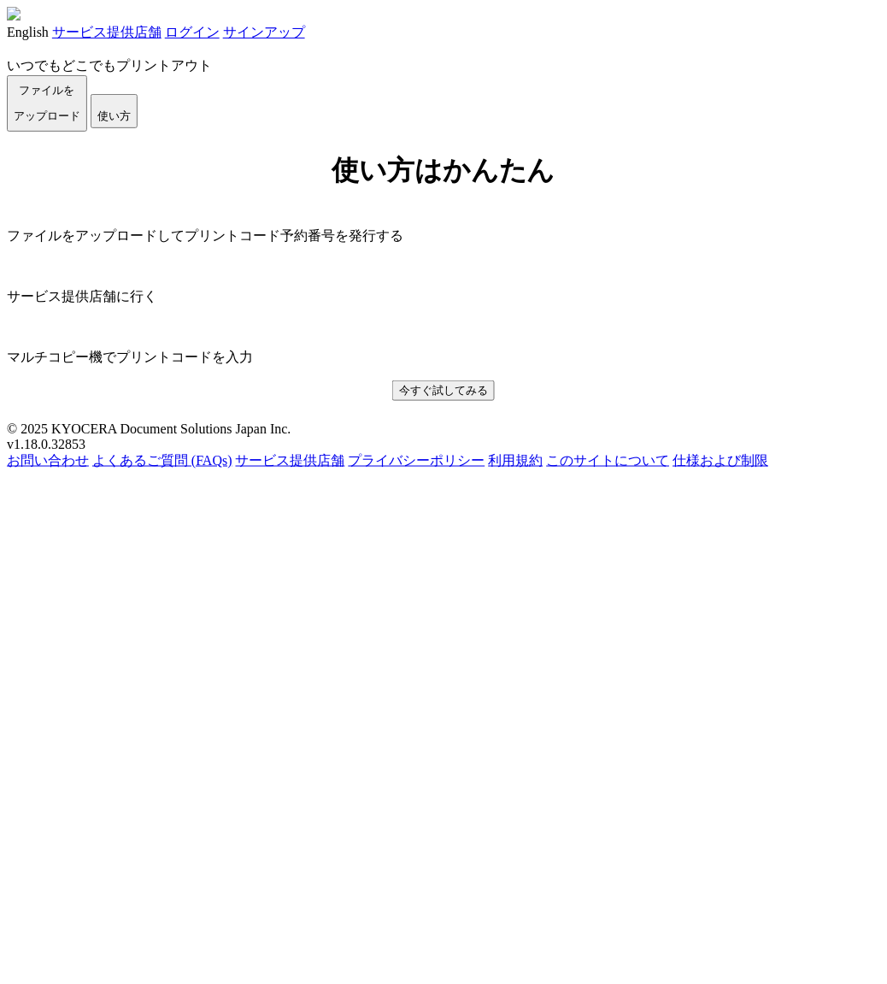
click at [220, 30] on link "ログイン" at bounding box center [192, 32] width 55 height 15
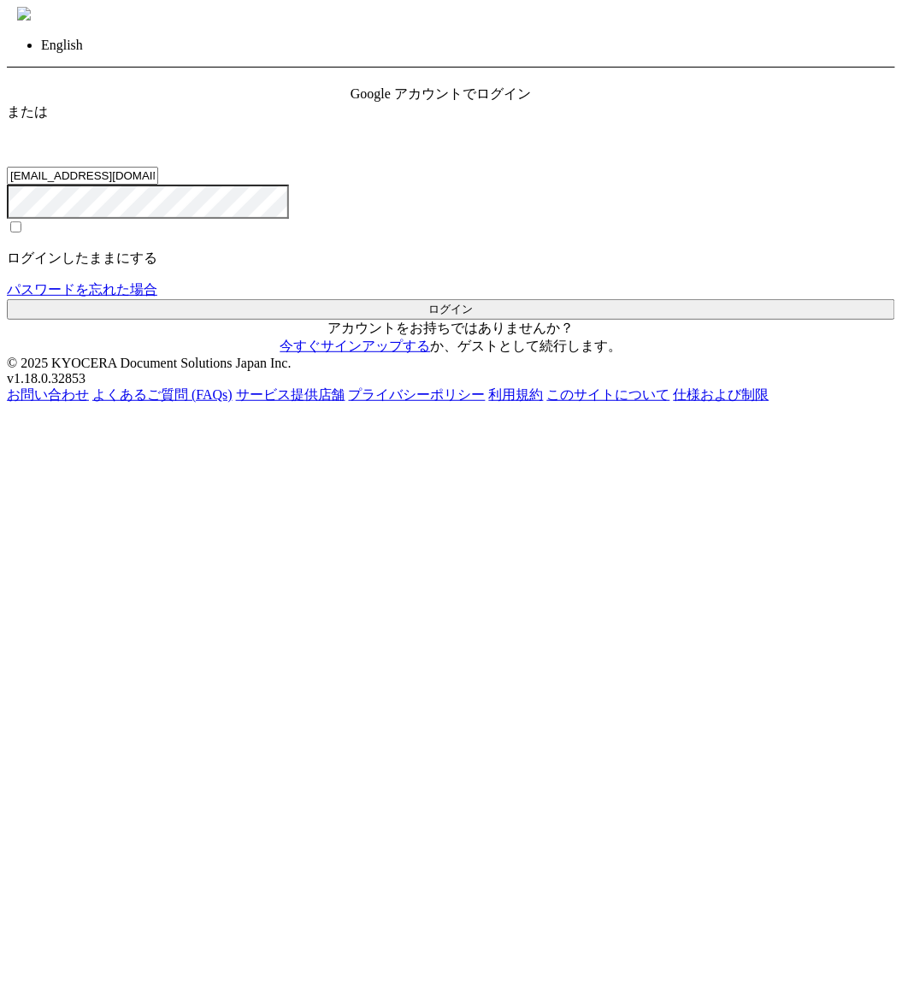
click at [412, 103] on div "Google アカウントでログイン" at bounding box center [450, 94] width 201 height 18
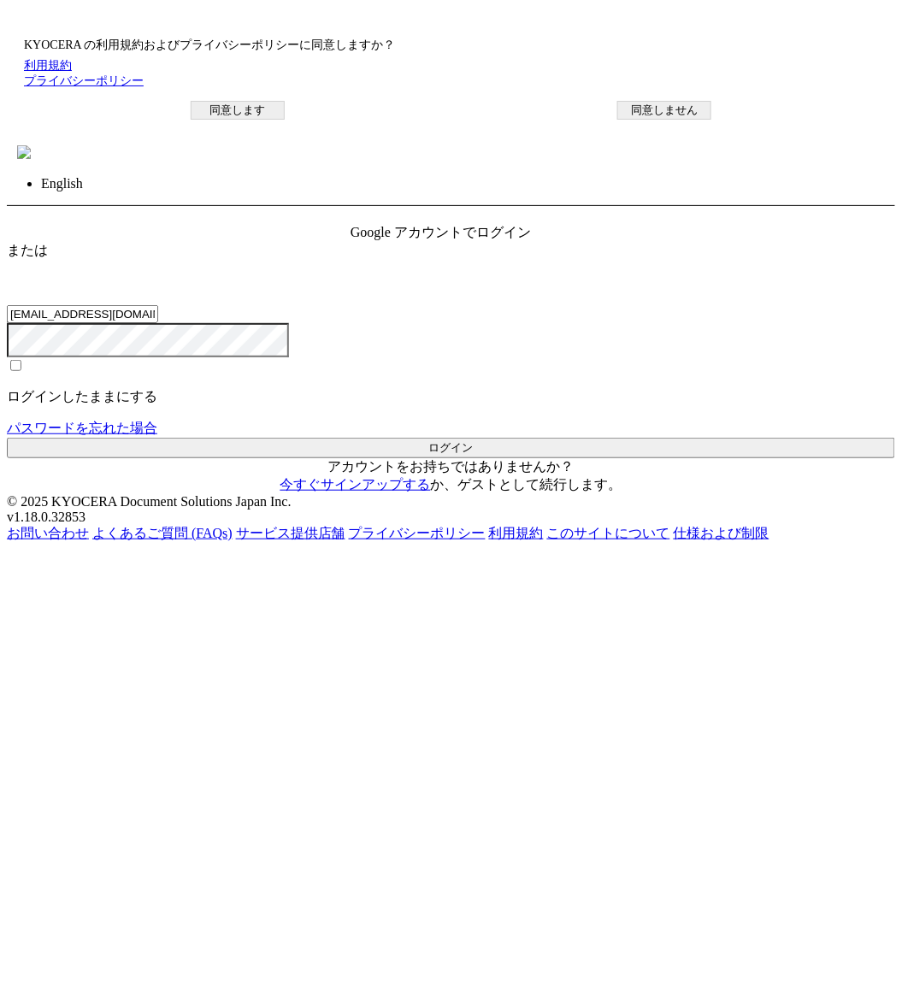
click at [285, 120] on button "同意します" at bounding box center [238, 110] width 94 height 19
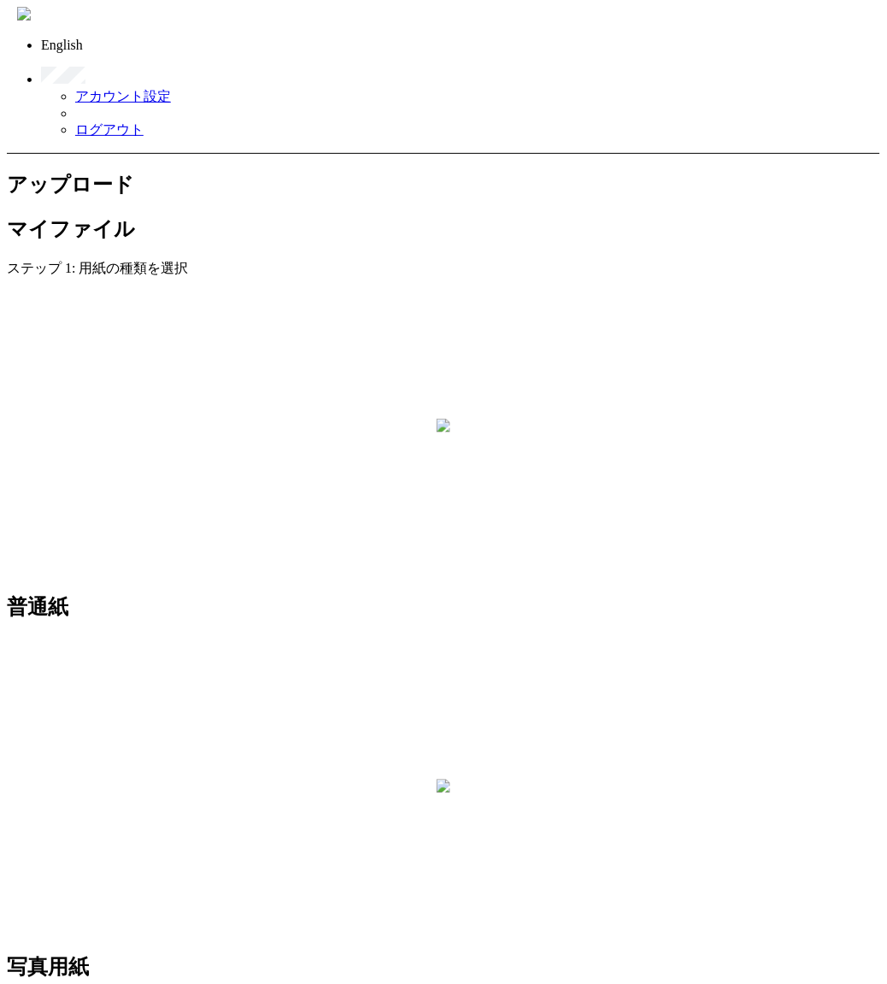
click at [809, 135] on ul "アカウント設定 ログアウト" at bounding box center [449, 113] width 816 height 51
click at [144, 122] on link "ログアウト" at bounding box center [109, 129] width 68 height 15
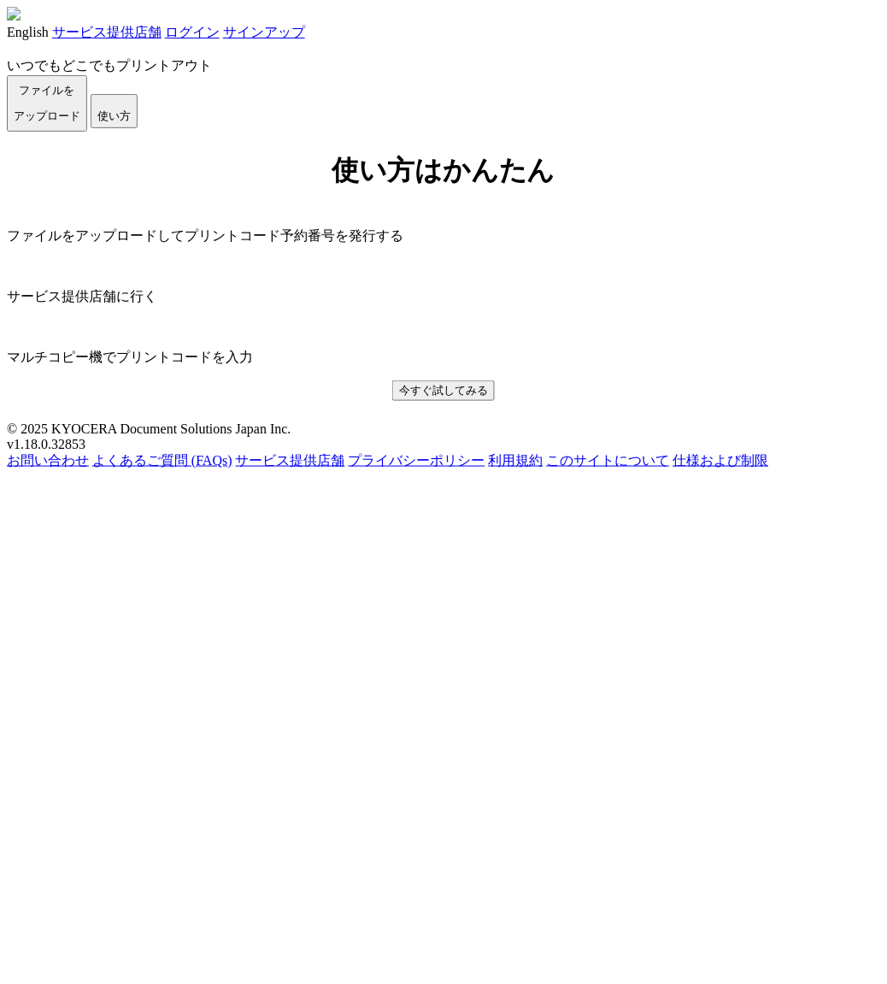
click at [757, 23] on div "English サービス提供店舗 ログイン サインアップ" at bounding box center [443, 24] width 873 height 35
click at [220, 36] on link "ログイン" at bounding box center [192, 32] width 55 height 15
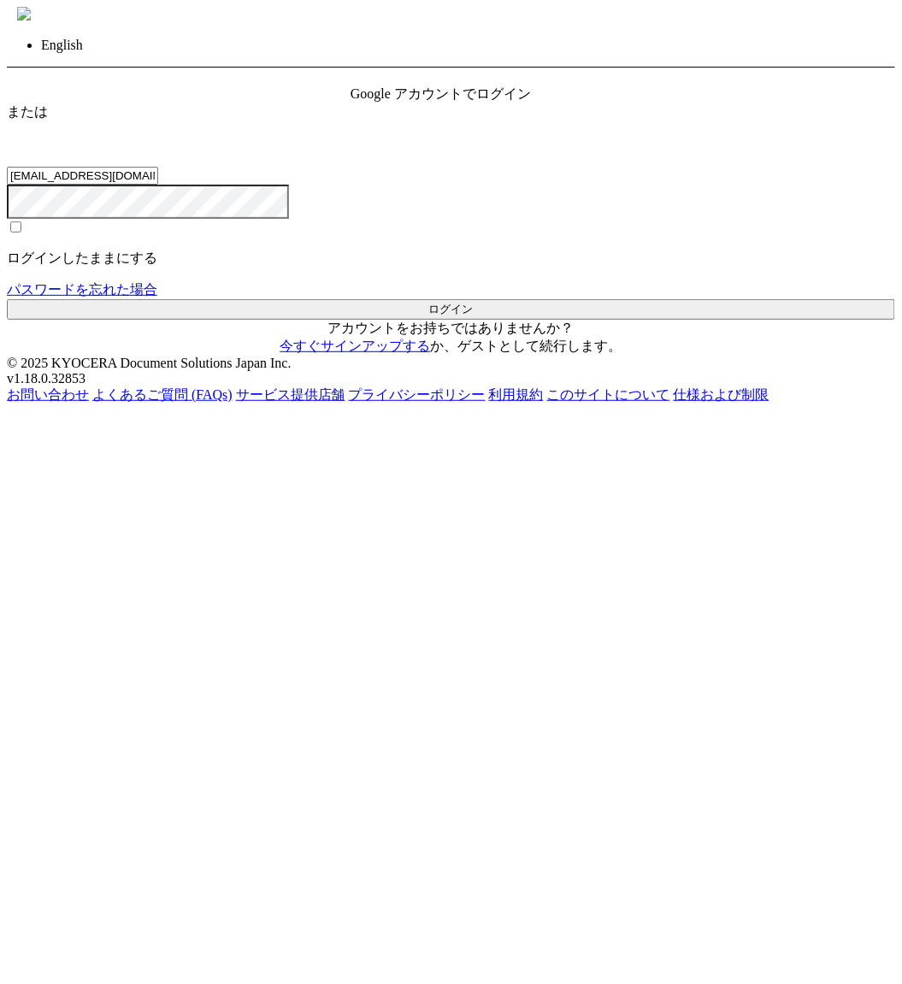
click at [519, 101] on span "Google アカウントでログイン" at bounding box center [440, 93] width 180 height 15
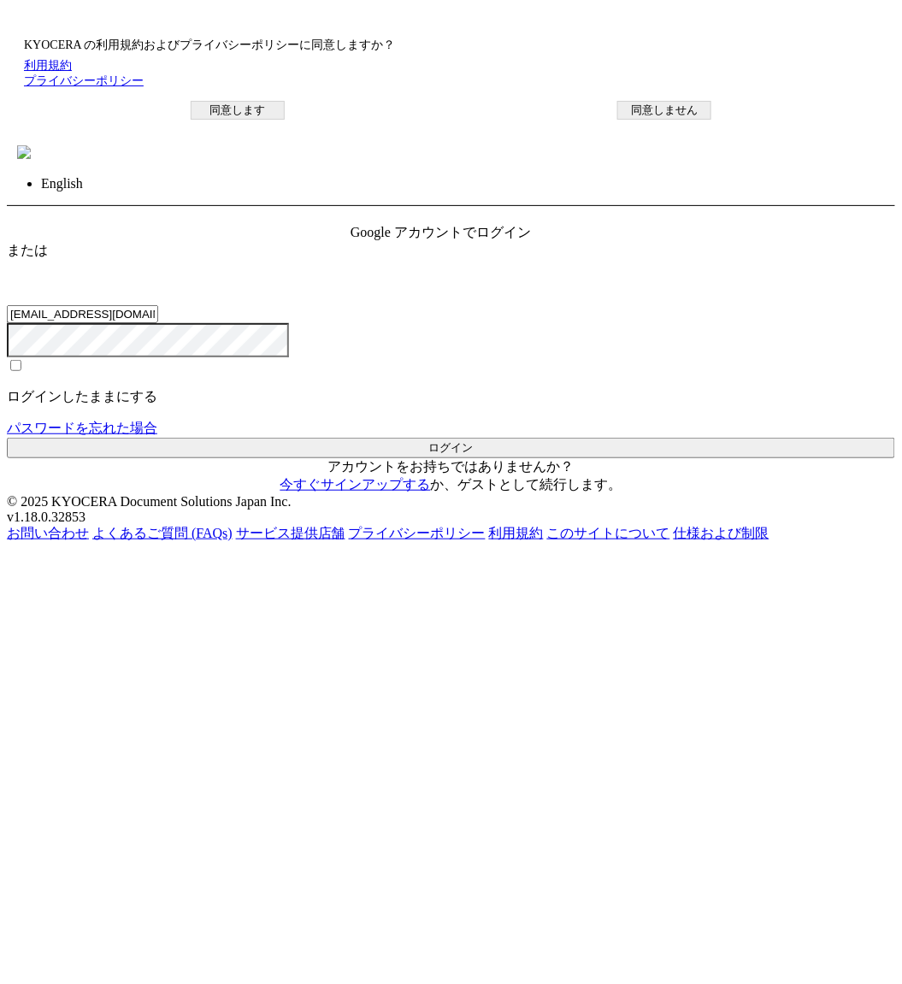
click at [285, 120] on button "同意します" at bounding box center [238, 110] width 94 height 19
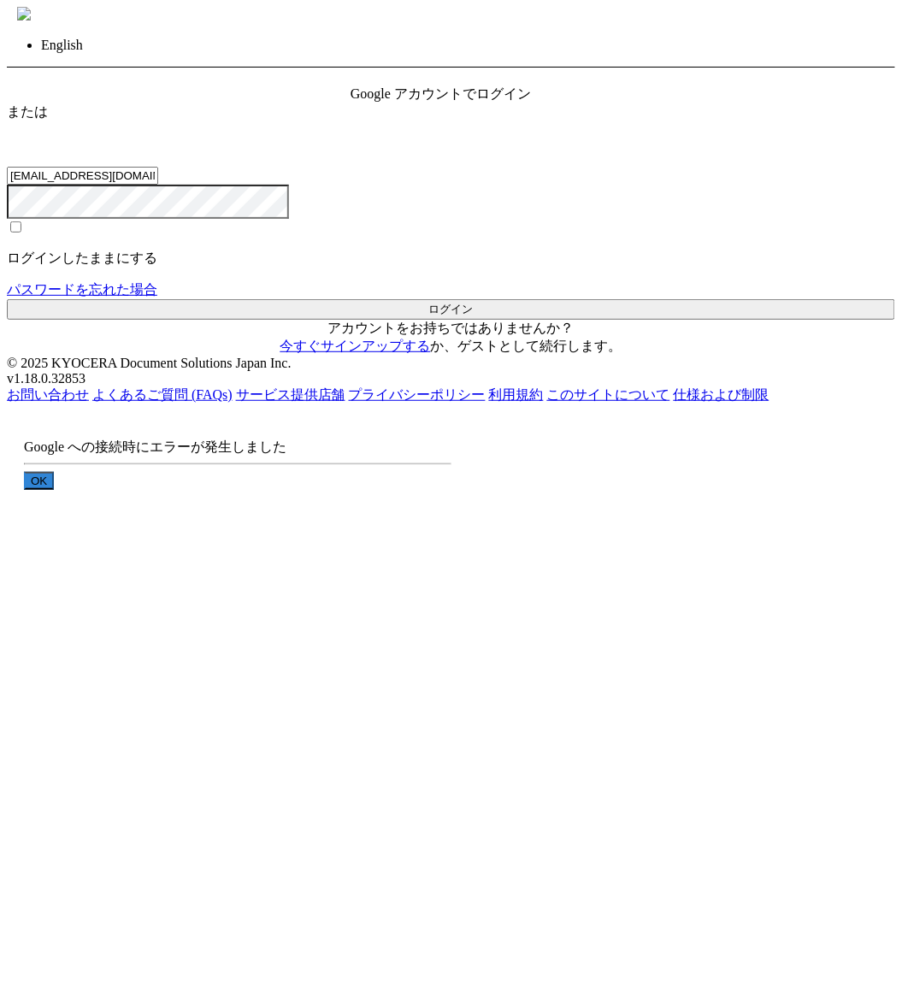
click at [449, 549] on div "? ! i Google への接続時にエラーが発生しました OK Cancel ×" at bounding box center [237, 490] width 461 height 173
click at [54, 490] on button "OK" at bounding box center [39, 481] width 30 height 18
click at [527, 101] on span "Google アカウントでログイン" at bounding box center [440, 93] width 180 height 15
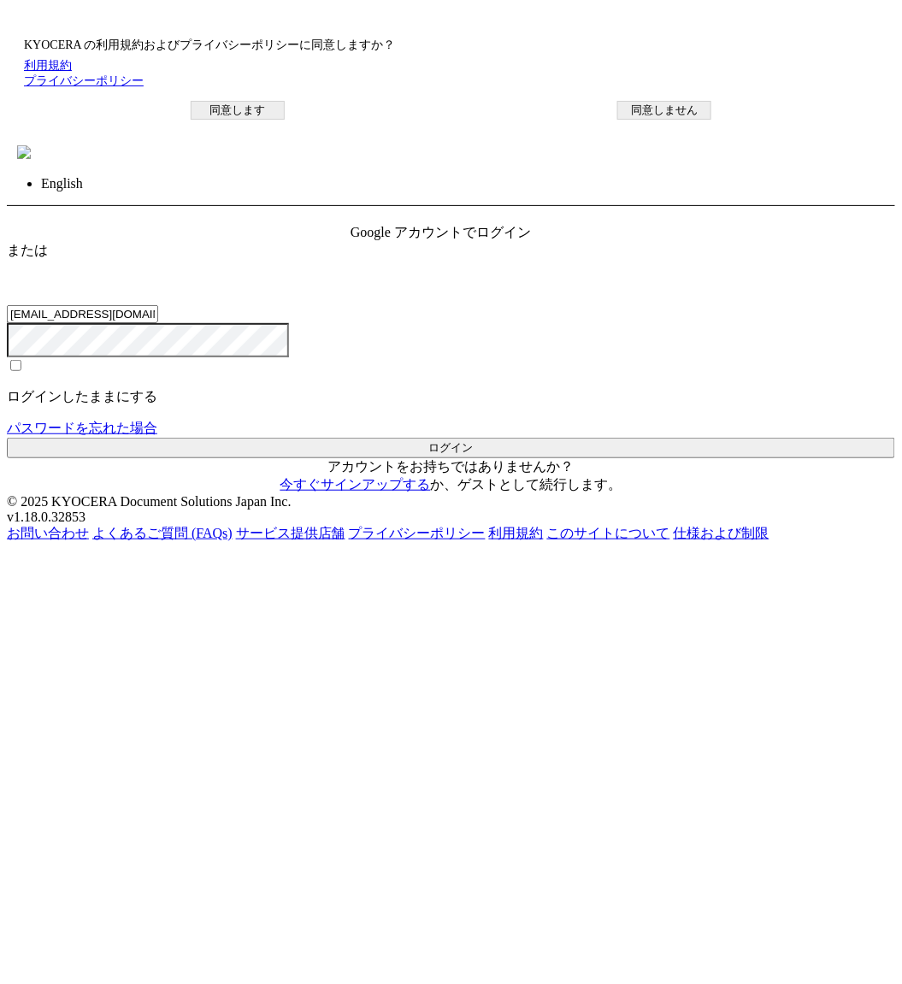
click at [285, 120] on button "同意します" at bounding box center [238, 110] width 94 height 19
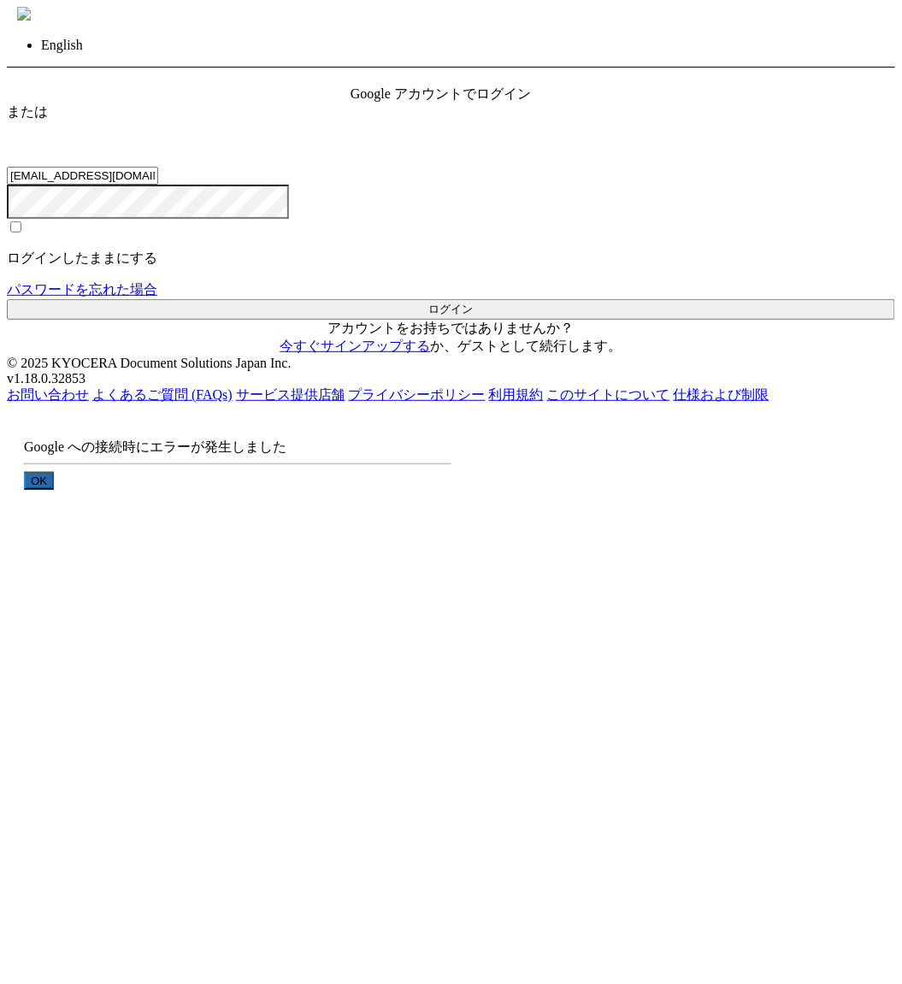
click at [54, 490] on button "OK" at bounding box center [39, 481] width 30 height 18
click at [450, 320] on button "ログイン" at bounding box center [451, 309] width 888 height 21
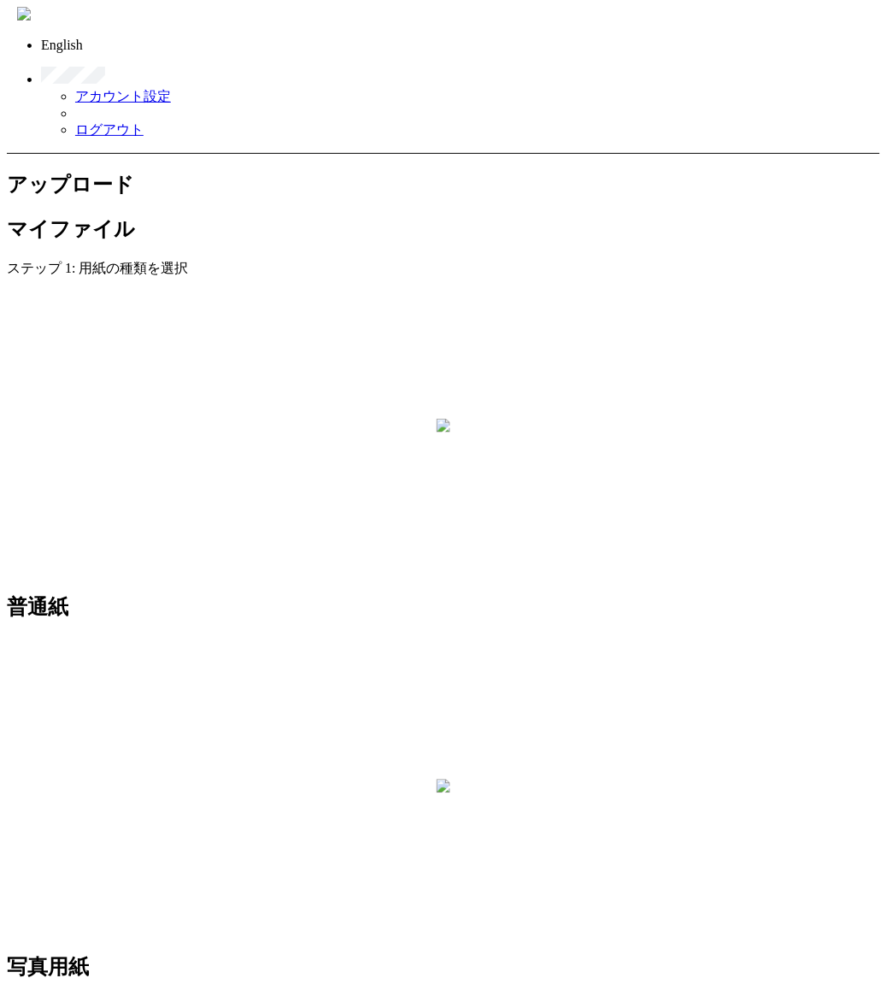
click at [289, 215] on h2 "マイファイル" at bounding box center [443, 228] width 873 height 27
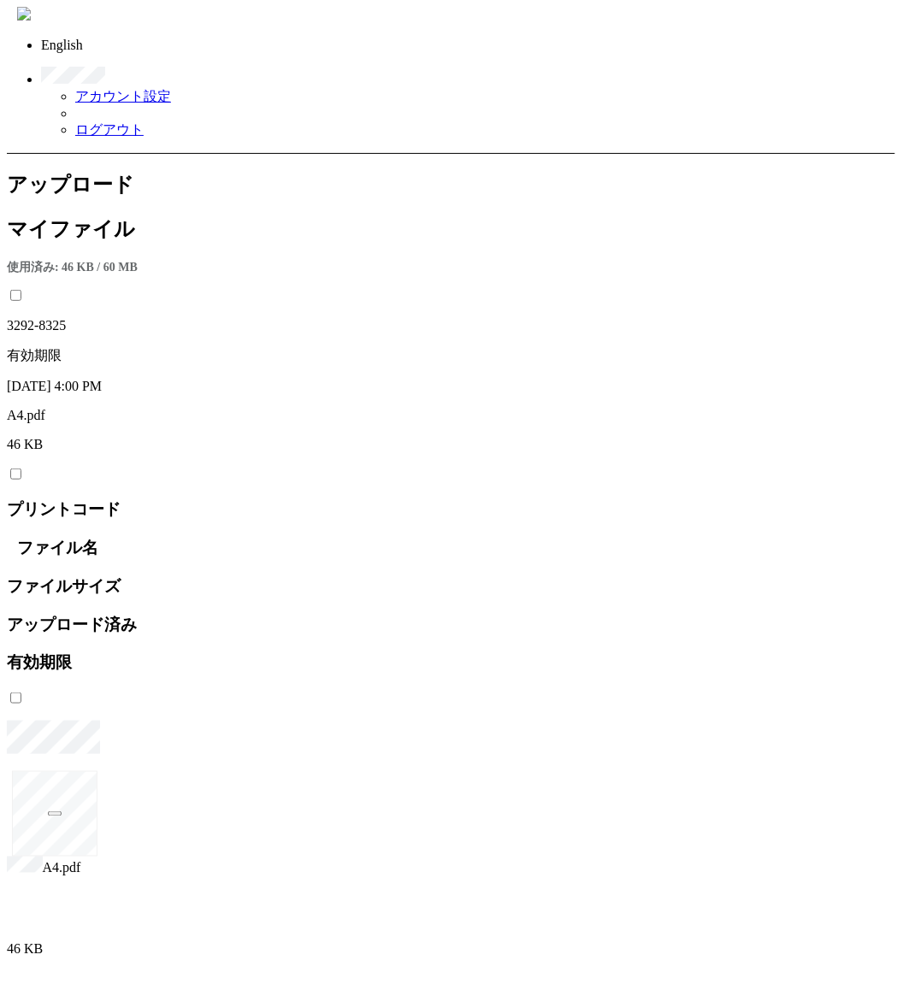
click at [836, 53] on link at bounding box center [462, 68] width 843 height 31
click at [144, 122] on link "ログアウト" at bounding box center [109, 129] width 68 height 15
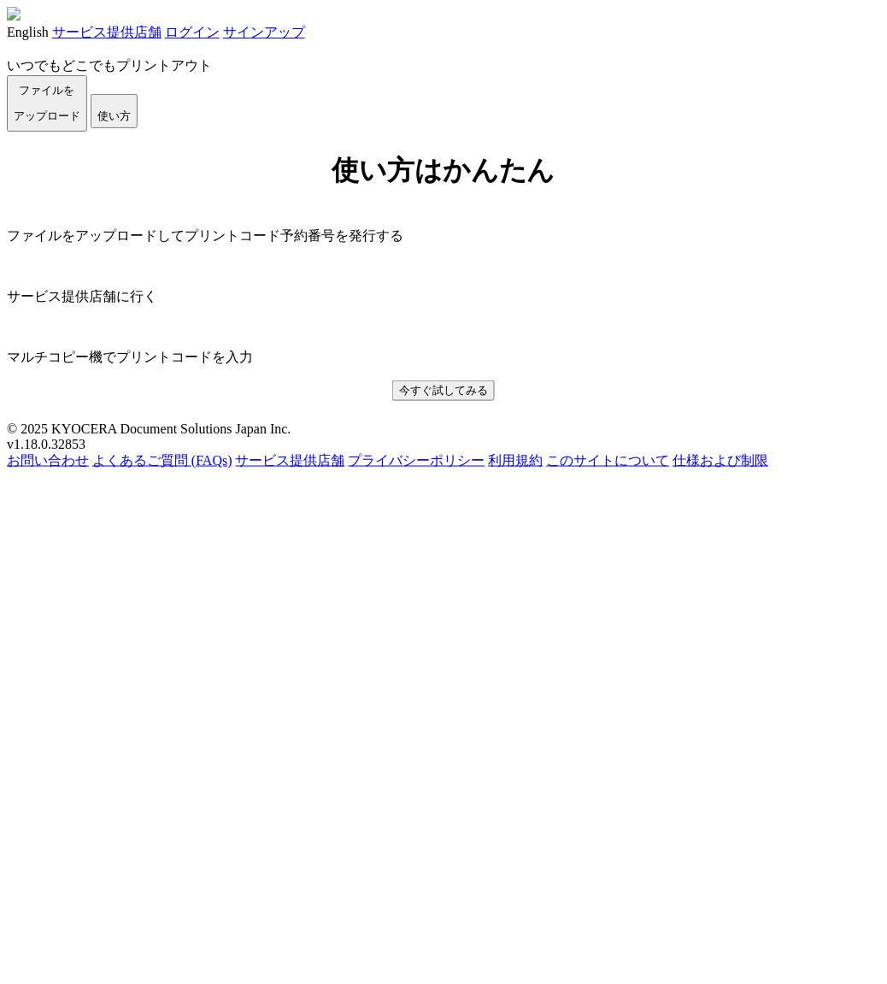
click at [220, 32] on link "ログイン" at bounding box center [192, 32] width 55 height 15
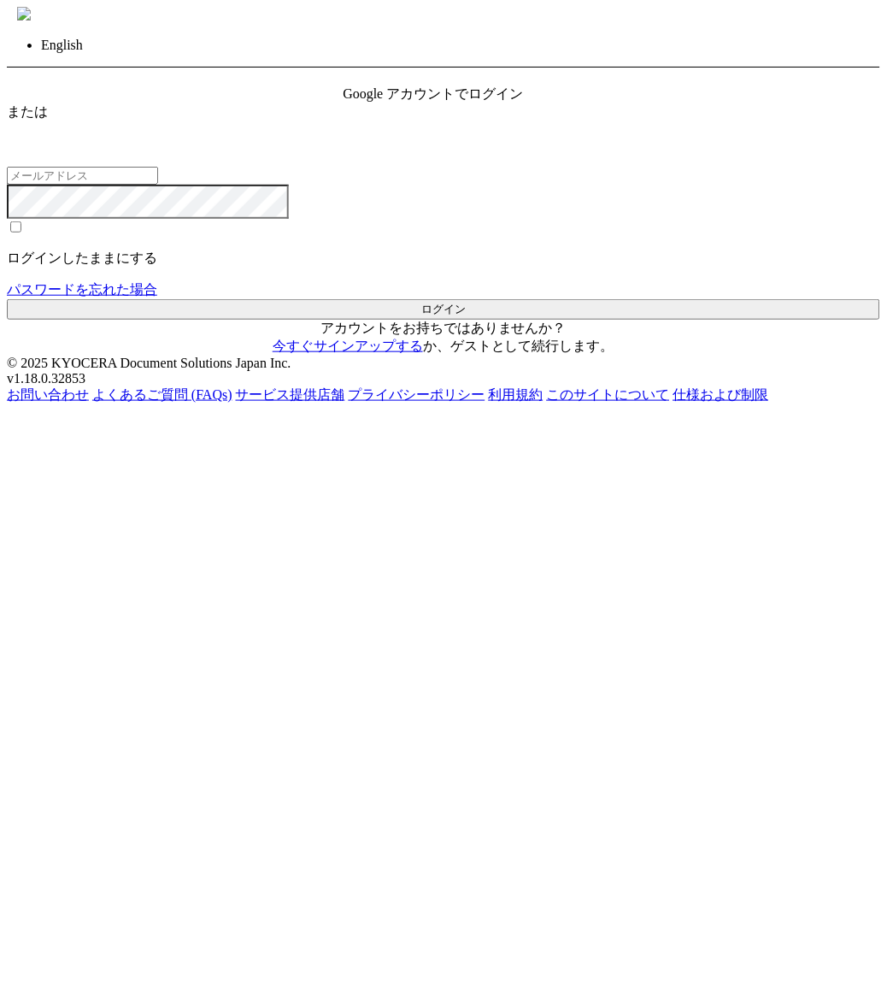
type input "[EMAIL_ADDRESS][DOMAIN_NAME]"
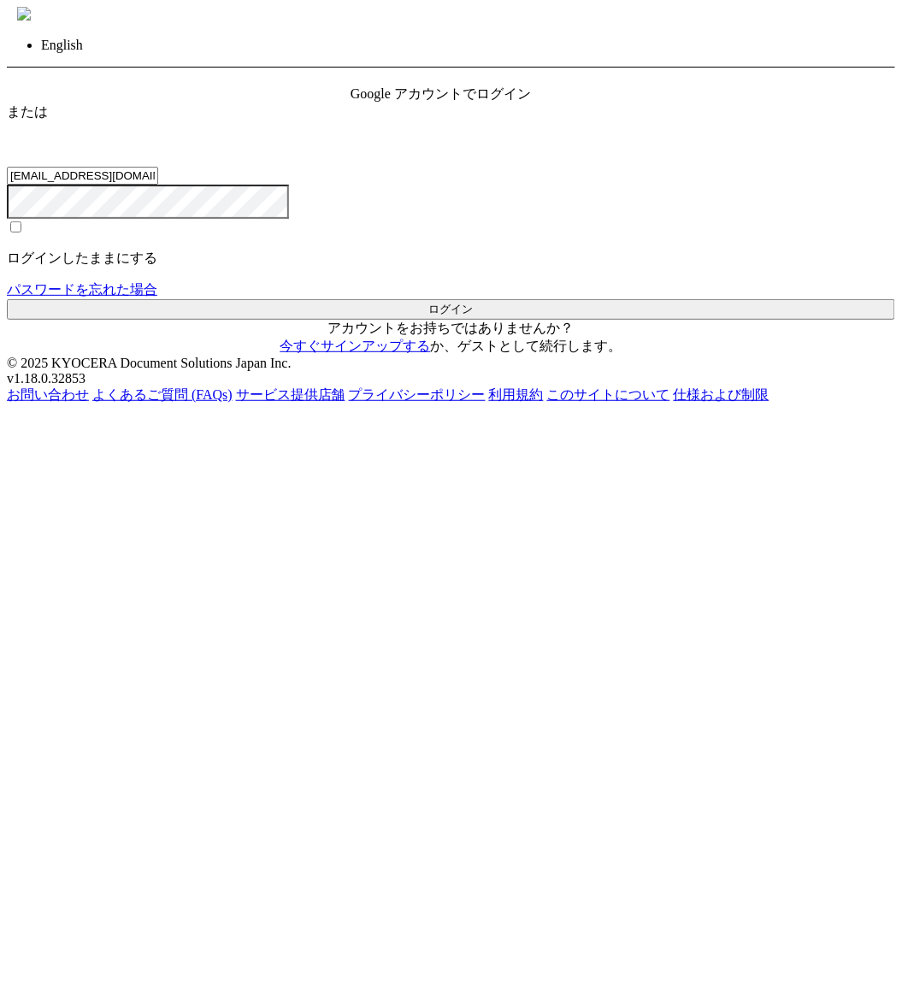
click at [496, 101] on span "Google アカウントでログイン" at bounding box center [440, 93] width 180 height 15
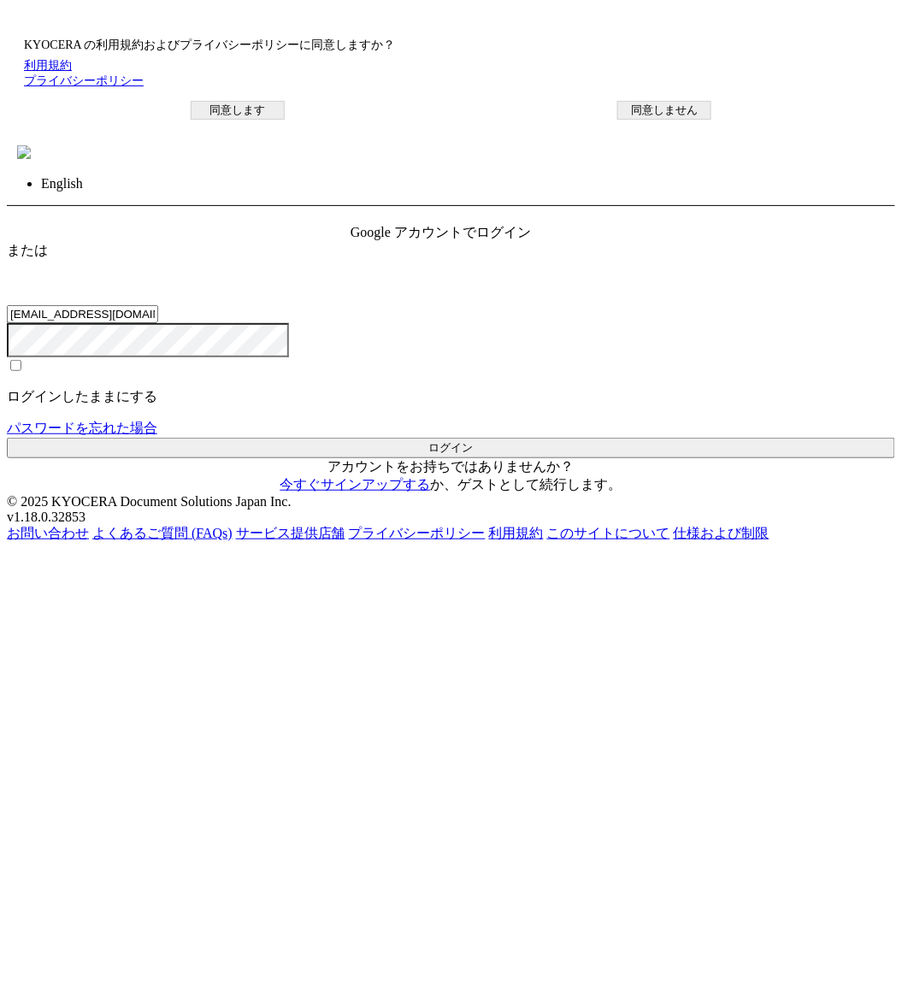
click at [285, 120] on button "同意します" at bounding box center [238, 110] width 94 height 19
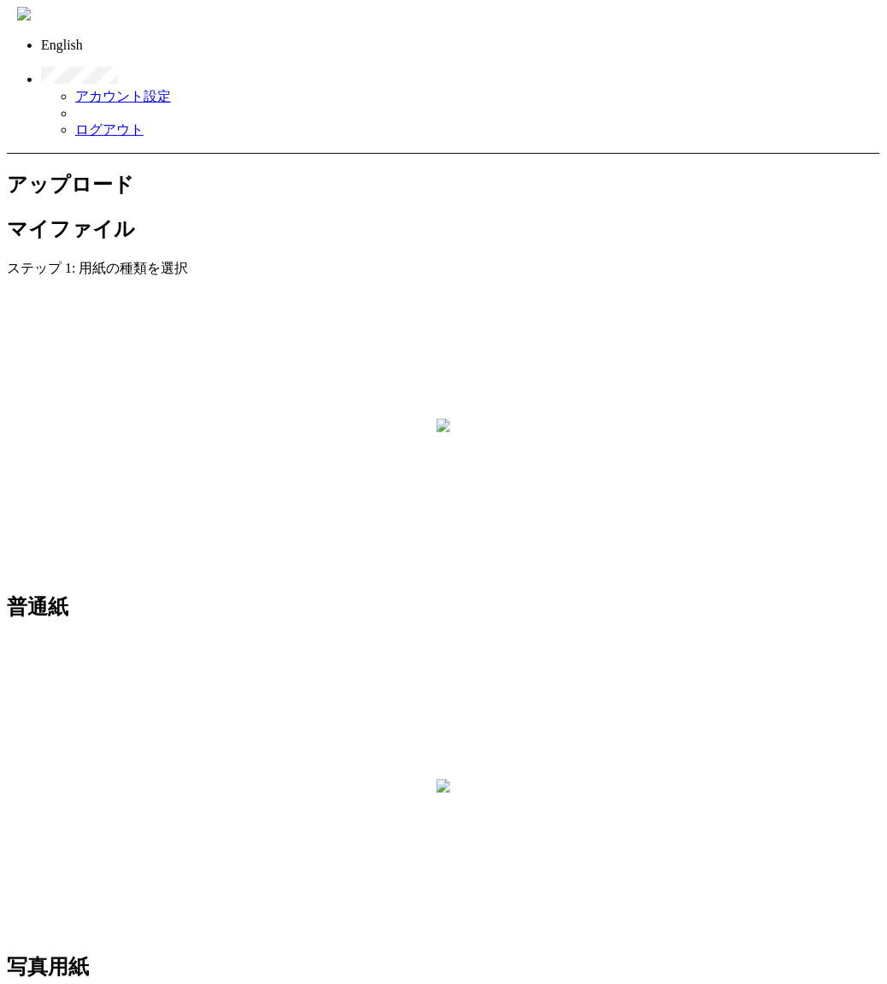
click at [250, 215] on h2 "マイファイル" at bounding box center [443, 228] width 873 height 27
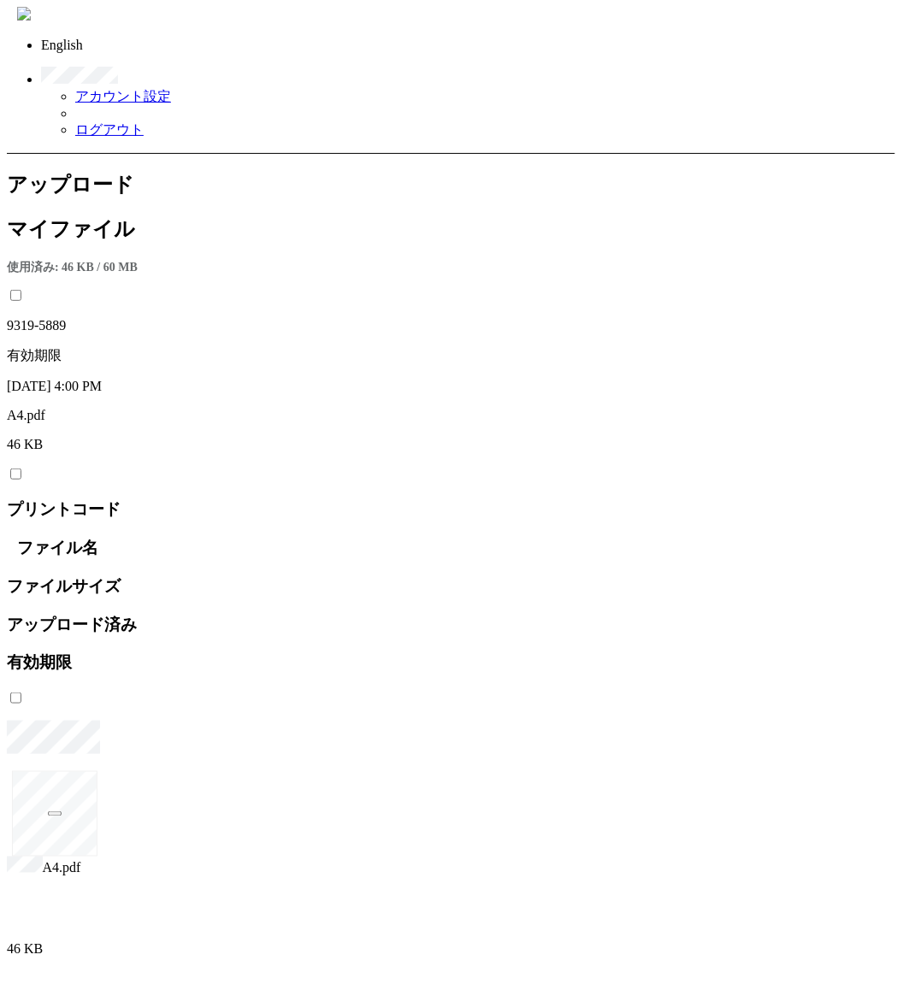
click at [104, 171] on h2 "アップロード" at bounding box center [451, 184] width 888 height 27
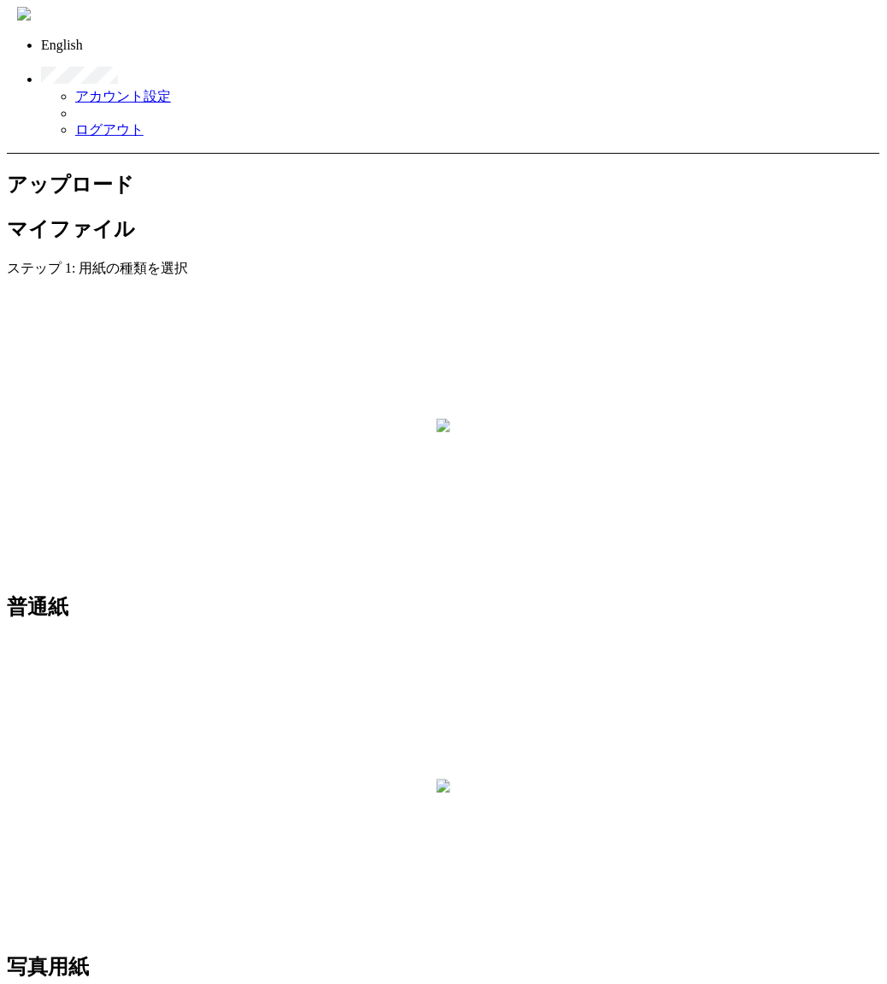
click at [144, 122] on link "ログアウト" at bounding box center [109, 129] width 68 height 15
